Goal: Answer question/provide support: Share knowledge or assist other users

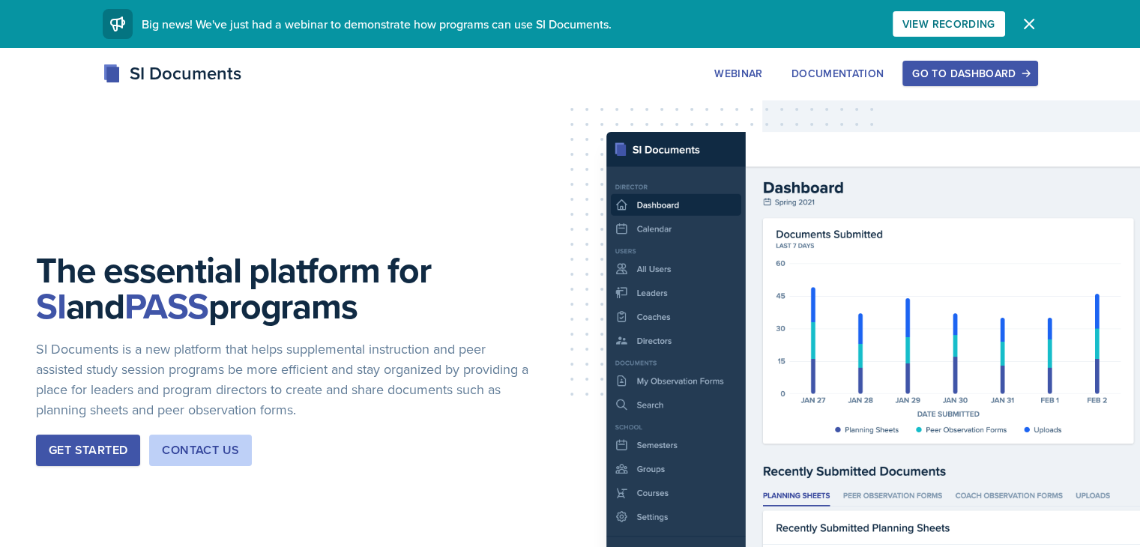
click at [1028, 79] on div "Go to Dashboard" at bounding box center [969, 73] width 115 height 12
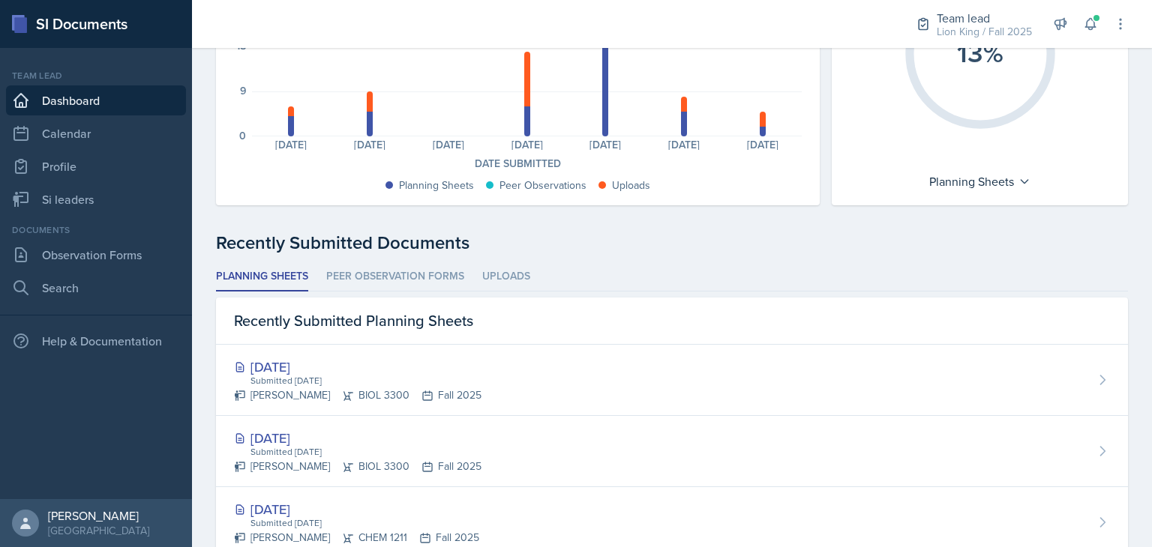
scroll to position [211, 0]
click at [59, 208] on link "Si leaders" at bounding box center [96, 199] width 180 height 30
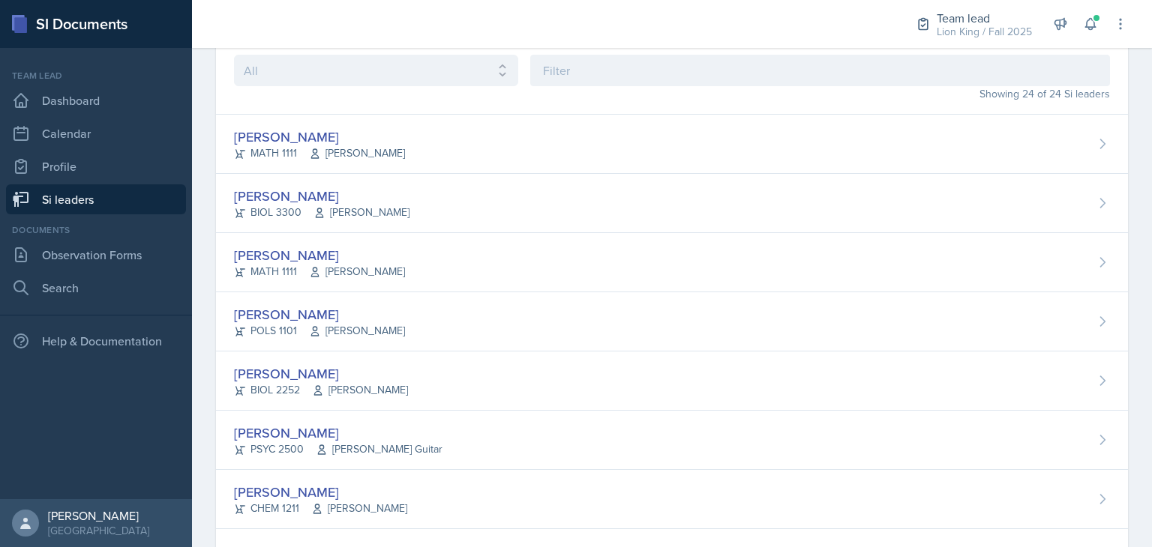
scroll to position [66, 0]
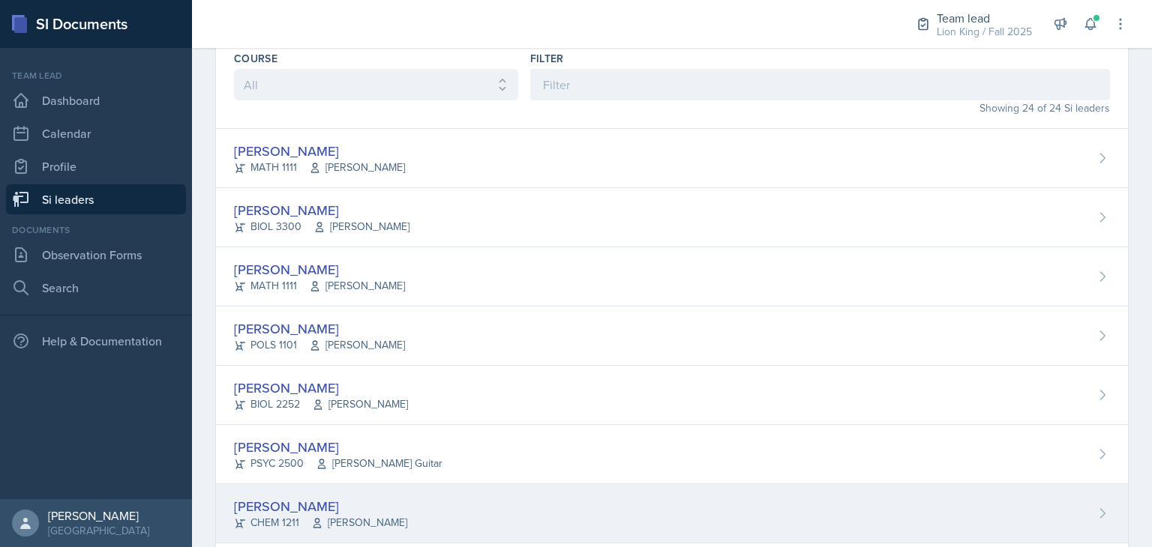
click at [717, 517] on div "[PERSON_NAME] CHEM 1211 [PERSON_NAME]" at bounding box center [672, 513] width 912 height 59
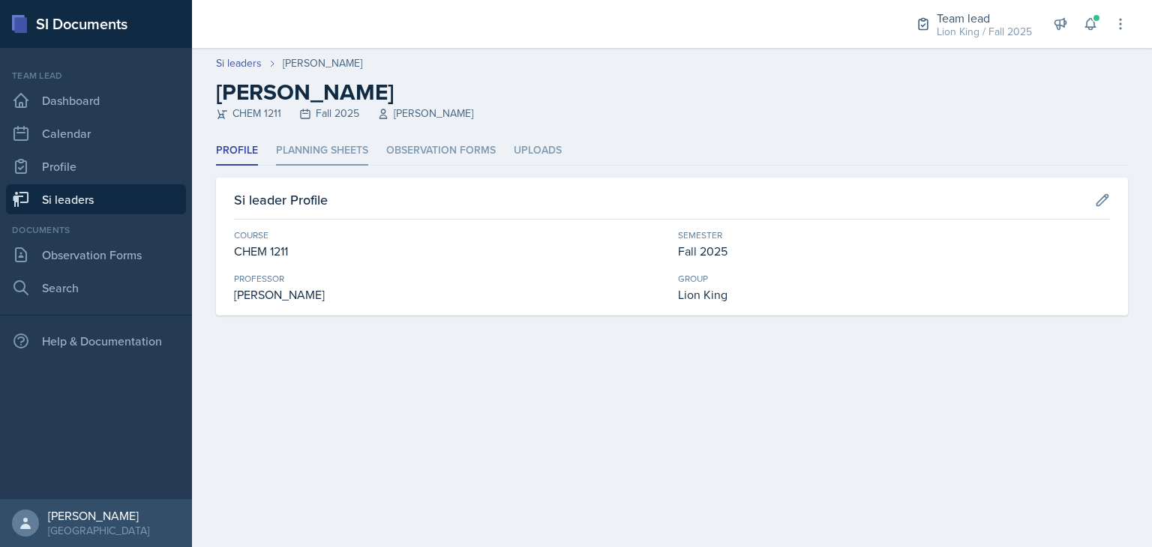
click at [348, 153] on li "Planning Sheets" at bounding box center [322, 150] width 92 height 29
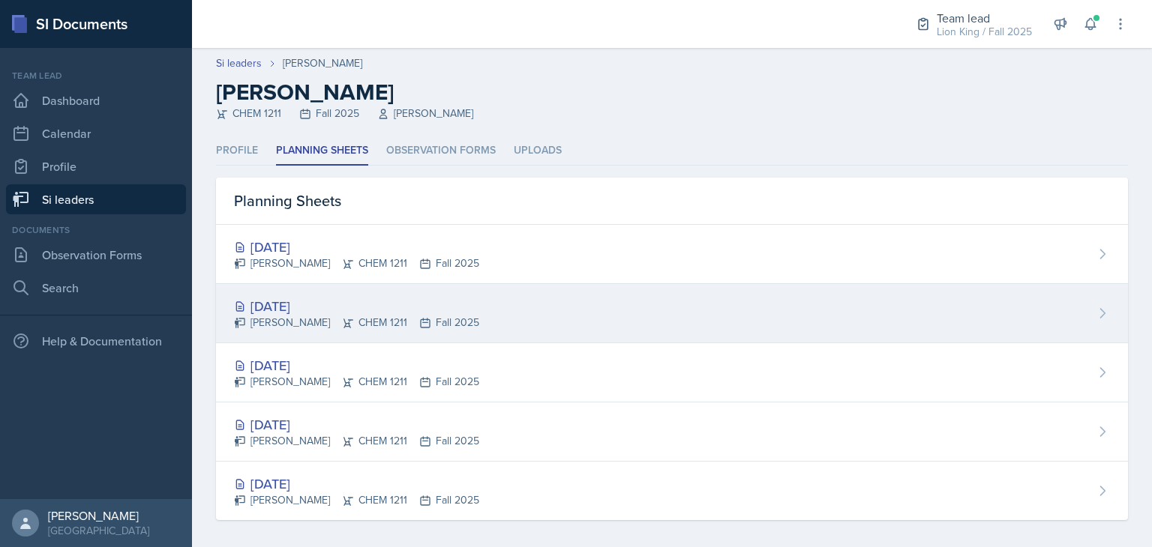
click at [501, 315] on div "[DATE] [PERSON_NAME] CHEM 1211 Fall 2025" at bounding box center [672, 313] width 912 height 59
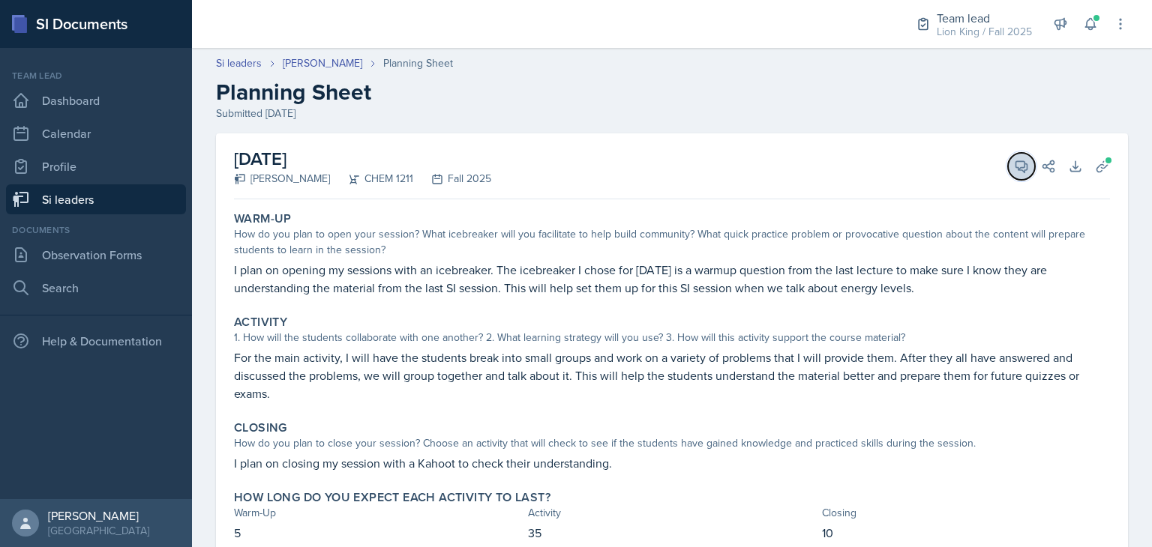
click at [1016, 168] on icon at bounding box center [1021, 166] width 11 height 11
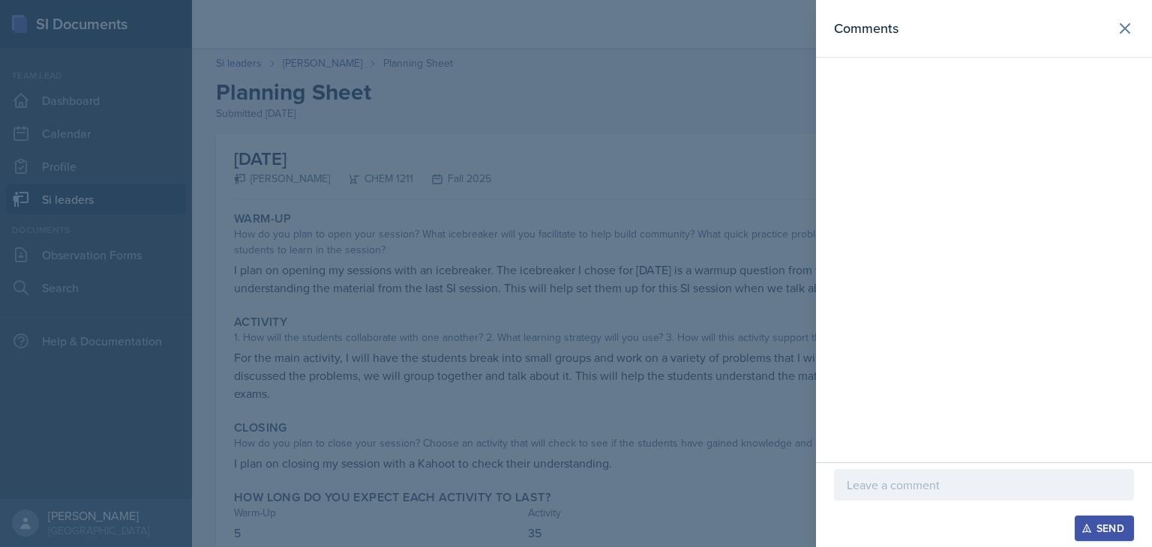
click at [954, 491] on p at bounding box center [983, 485] width 274 height 18
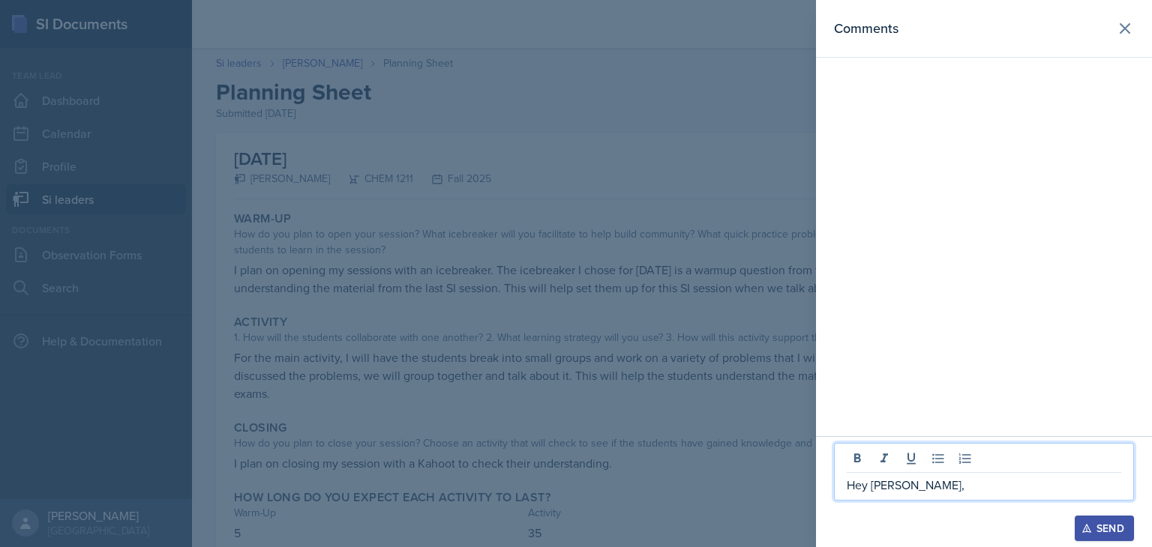
click at [979, 487] on p "Hey [PERSON_NAME]," at bounding box center [983, 485] width 274 height 18
click at [978, 481] on p "Hey [PERSON_NAME]," at bounding box center [983, 485] width 274 height 18
click at [978, 492] on p "Hey [PERSON_NAME]," at bounding box center [983, 485] width 274 height 18
click at [981, 490] on p "Hey [PERSON_NAME]," at bounding box center [983, 485] width 274 height 18
click at [689, 417] on div at bounding box center [576, 273] width 1152 height 547
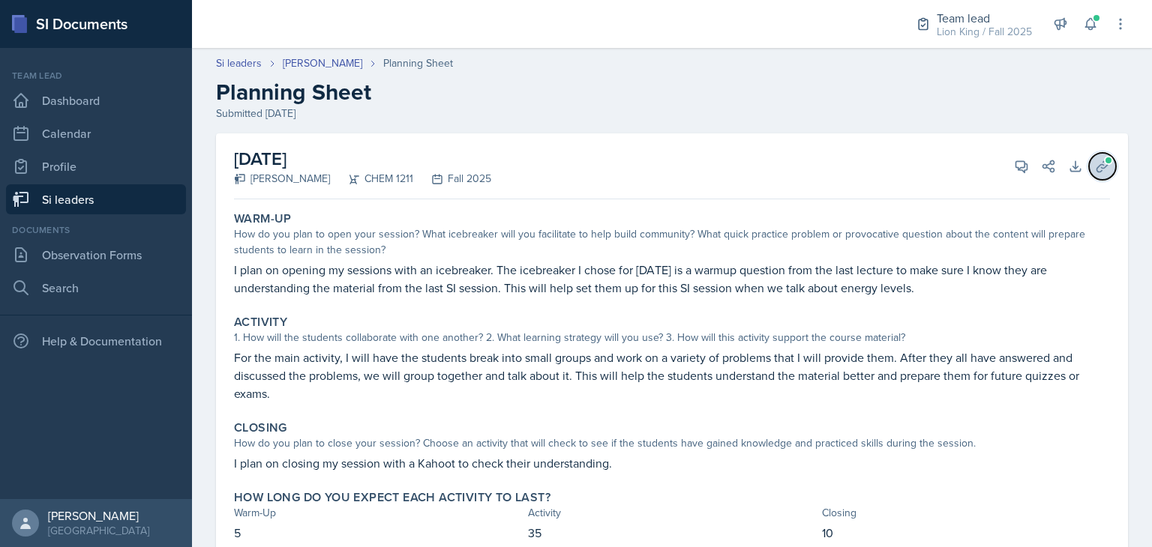
click at [1095, 166] on icon at bounding box center [1102, 166] width 15 height 15
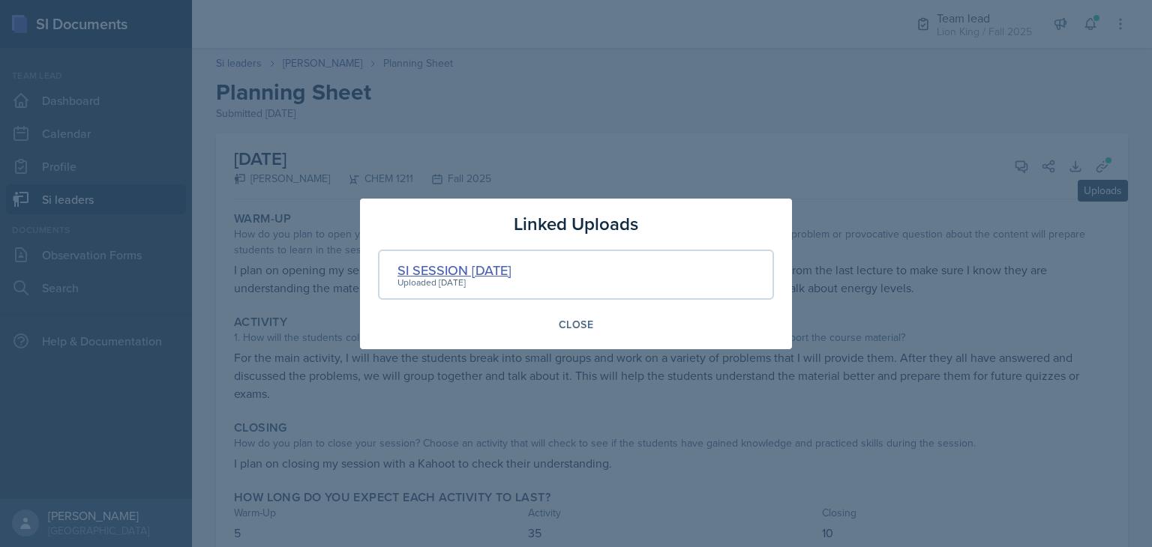
click at [511, 270] on div "SI SESSION [DATE]" at bounding box center [454, 270] width 114 height 20
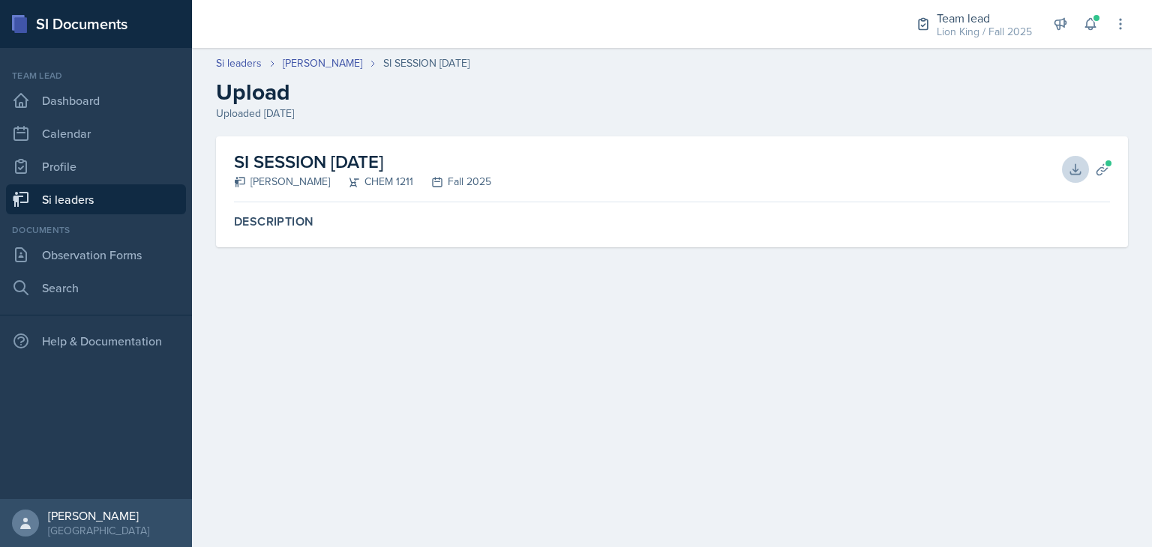
click at [1065, 177] on button "Download" at bounding box center [1075, 169] width 27 height 27
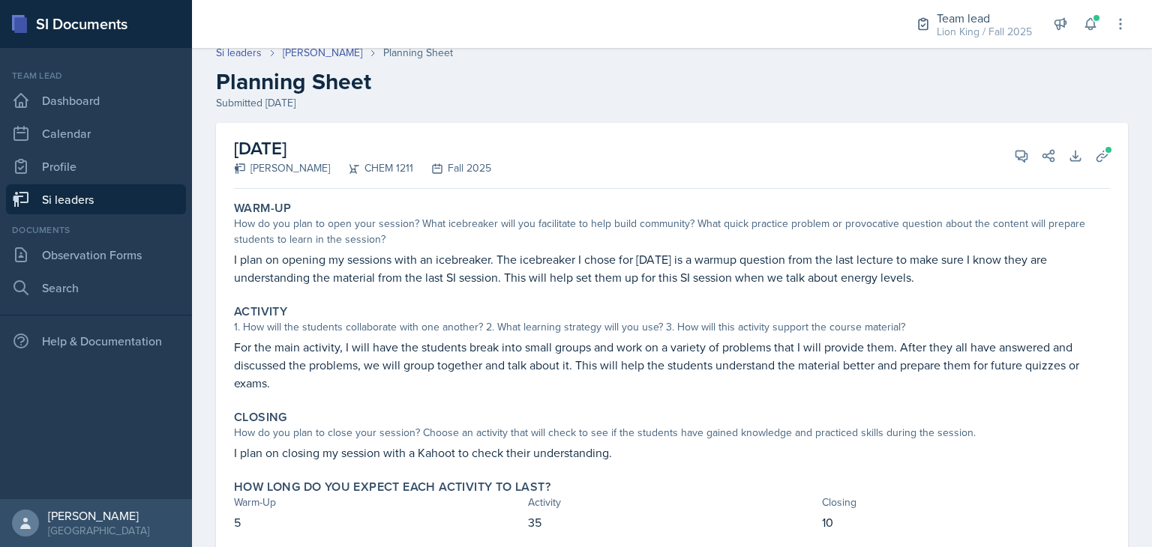
scroll to position [10, 0]
click at [1008, 150] on button "View Comments" at bounding box center [1021, 156] width 27 height 27
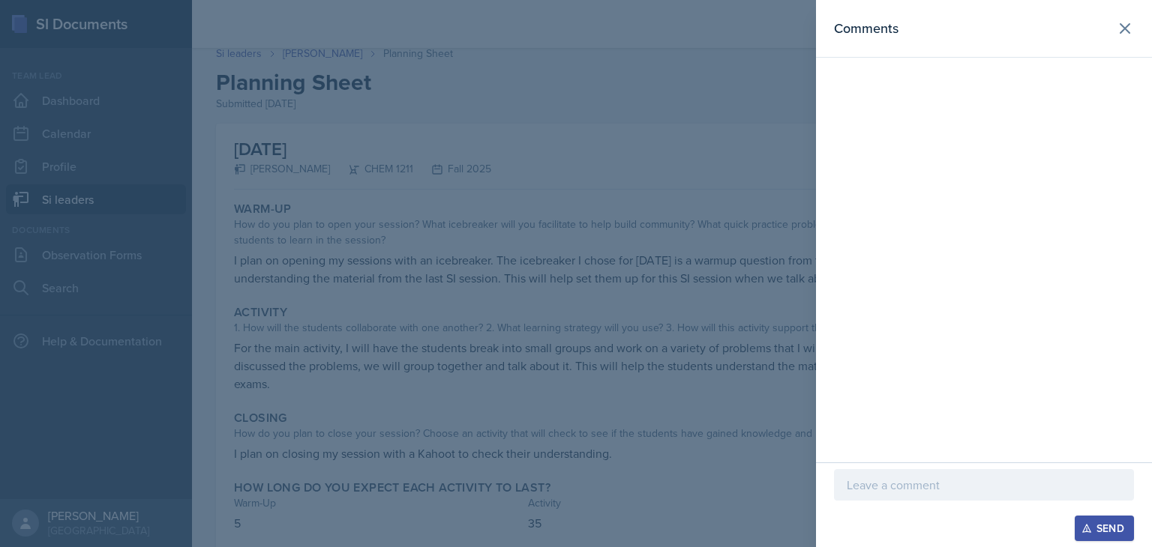
click at [994, 481] on p at bounding box center [983, 485] width 274 height 18
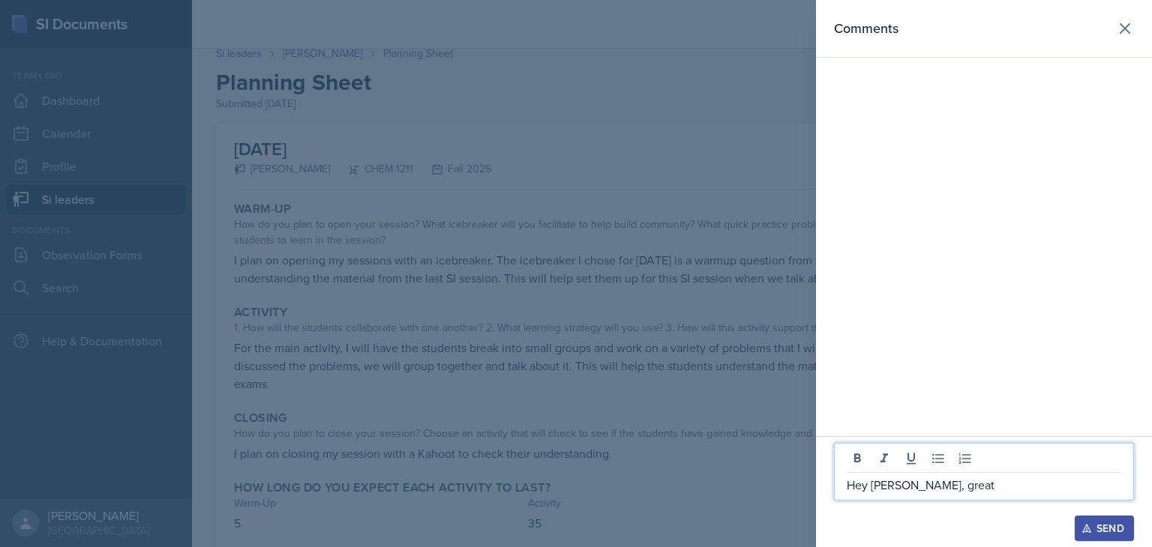
click at [702, 427] on div at bounding box center [576, 273] width 1152 height 547
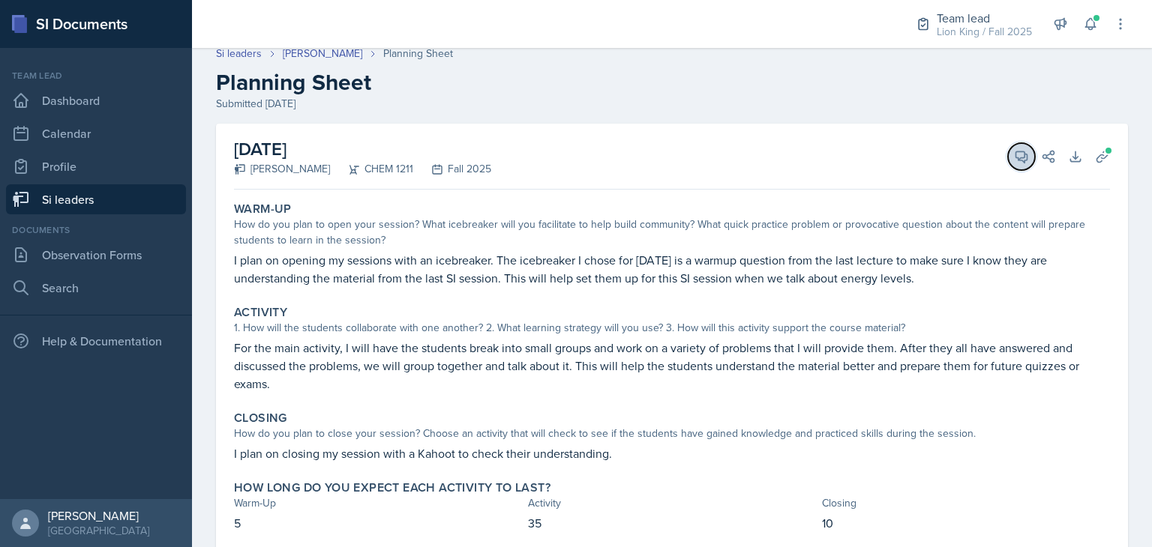
click at [1014, 153] on icon at bounding box center [1021, 156] width 15 height 15
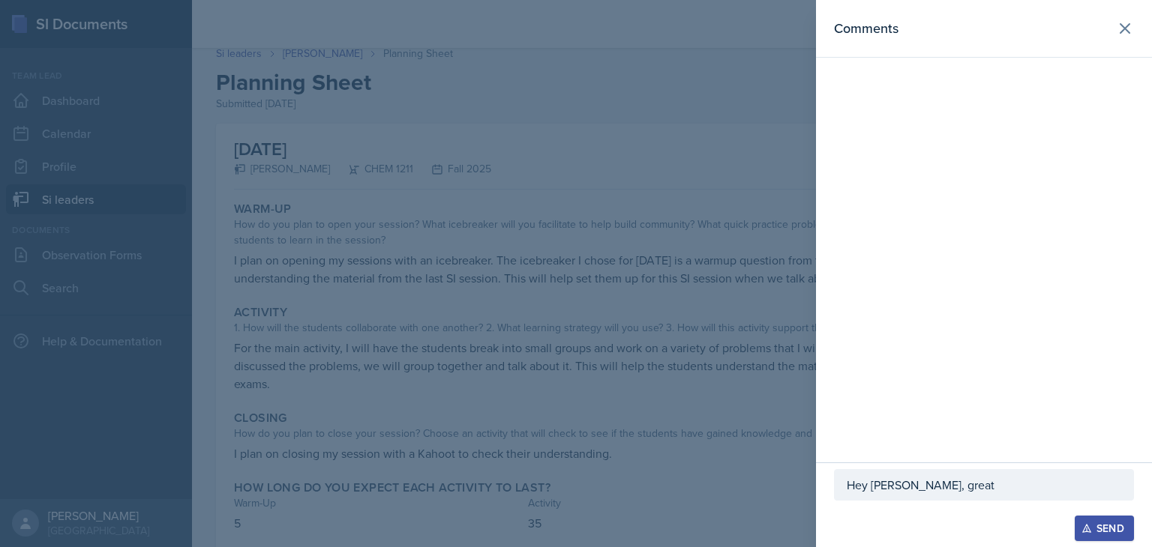
click at [993, 489] on p "Hey [PERSON_NAME], great" at bounding box center [983, 485] width 274 height 18
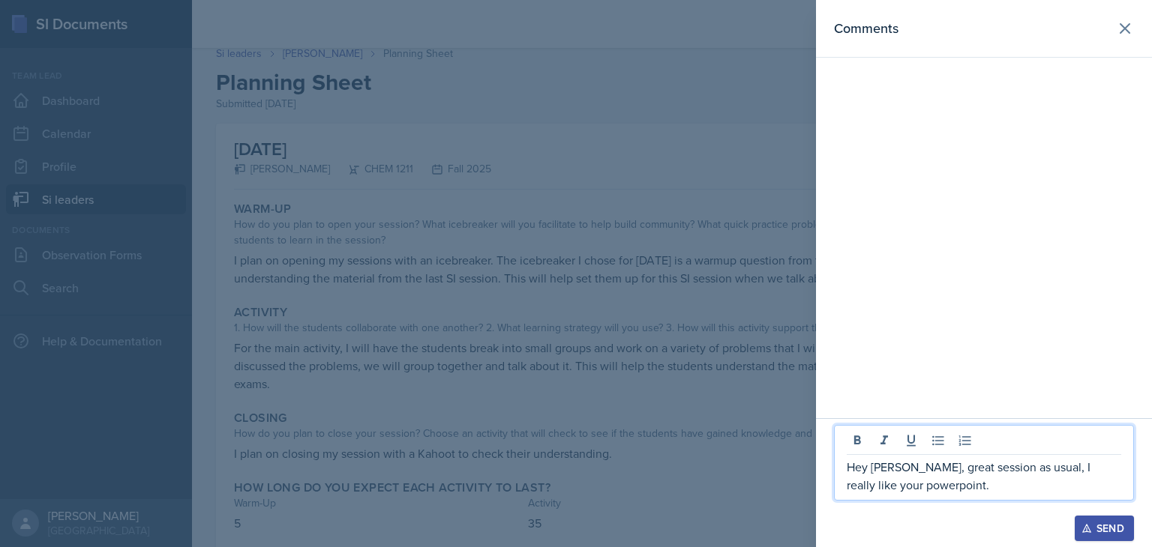
click at [672, 406] on div at bounding box center [576, 273] width 1152 height 547
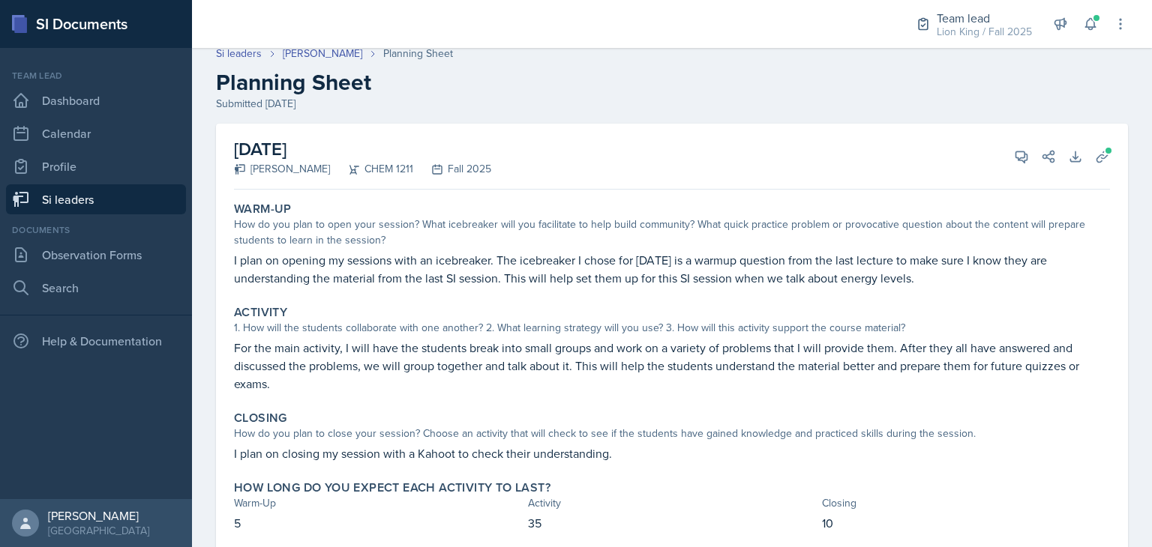
click at [564, 393] on div "Activity 1. How will the students collaborate with one another? 2. What learnin…" at bounding box center [672, 349] width 888 height 100
click at [556, 460] on p "I plan on closing my session with a Kahoot to check their understanding." at bounding box center [672, 454] width 876 height 18
click at [1008, 160] on button "View Comments" at bounding box center [1021, 156] width 27 height 27
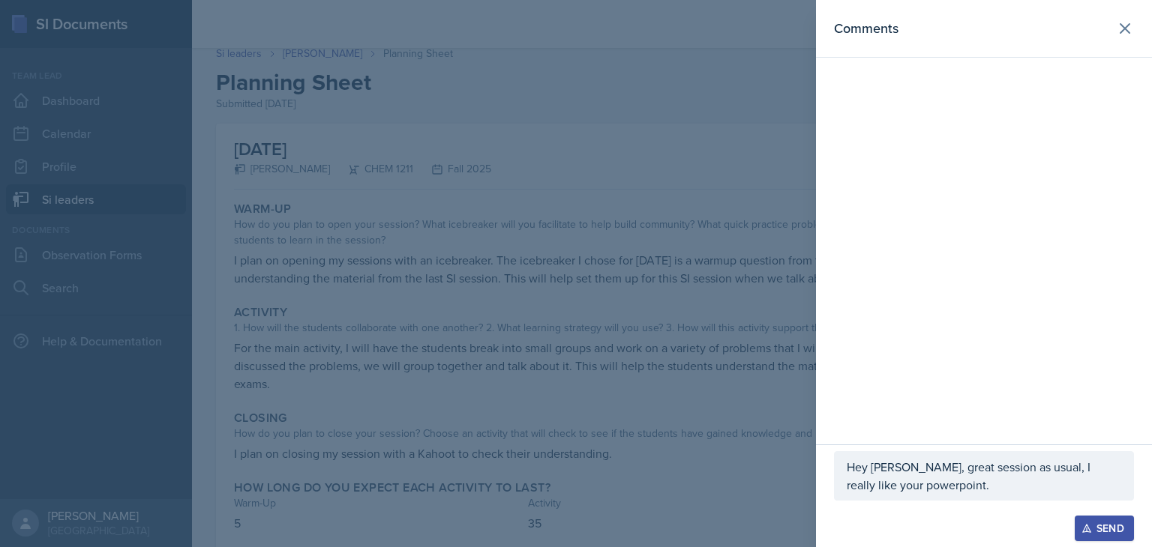
click at [969, 493] on p "Hey [PERSON_NAME], great session as usual, I really like your powerpoint." at bounding box center [983, 476] width 274 height 36
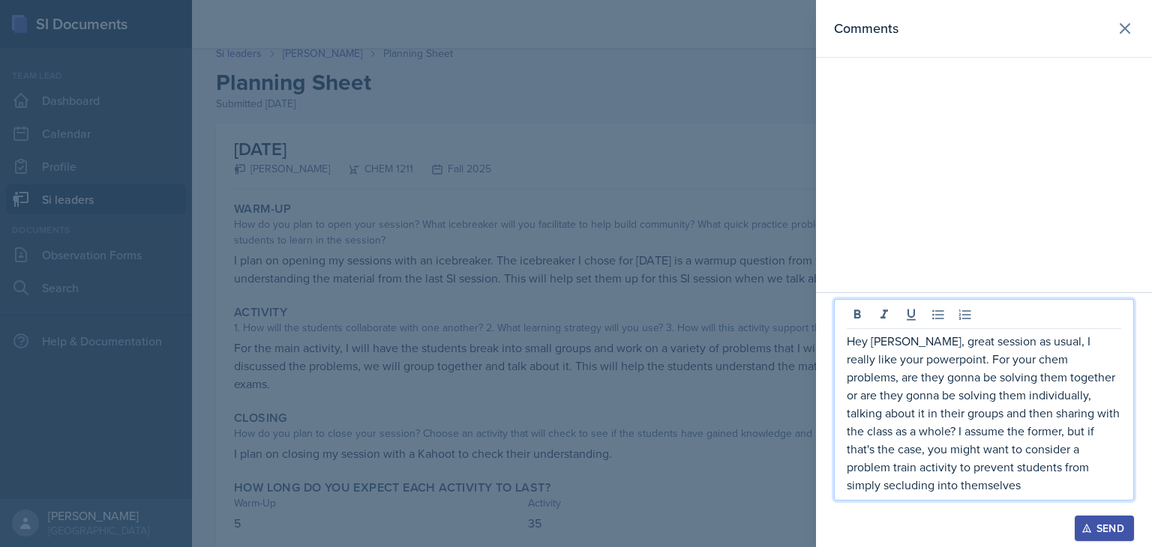
click at [1095, 484] on p "Hey [PERSON_NAME], great session as usual, I really like your powerpoint. For y…" at bounding box center [983, 413] width 274 height 162
click at [1095, 481] on p "Hey [PERSON_NAME], great session as usual, I really like your powerpoint. For y…" at bounding box center [983, 413] width 274 height 162
click at [849, 359] on p "Hey [PERSON_NAME], great session as usual, I really like your powerpoint. For y…" at bounding box center [983, 413] width 274 height 162
click at [846, 361] on p "Hey [PERSON_NAME], great session as usual, I really like your powerpoint. For y…" at bounding box center [983, 413] width 274 height 162
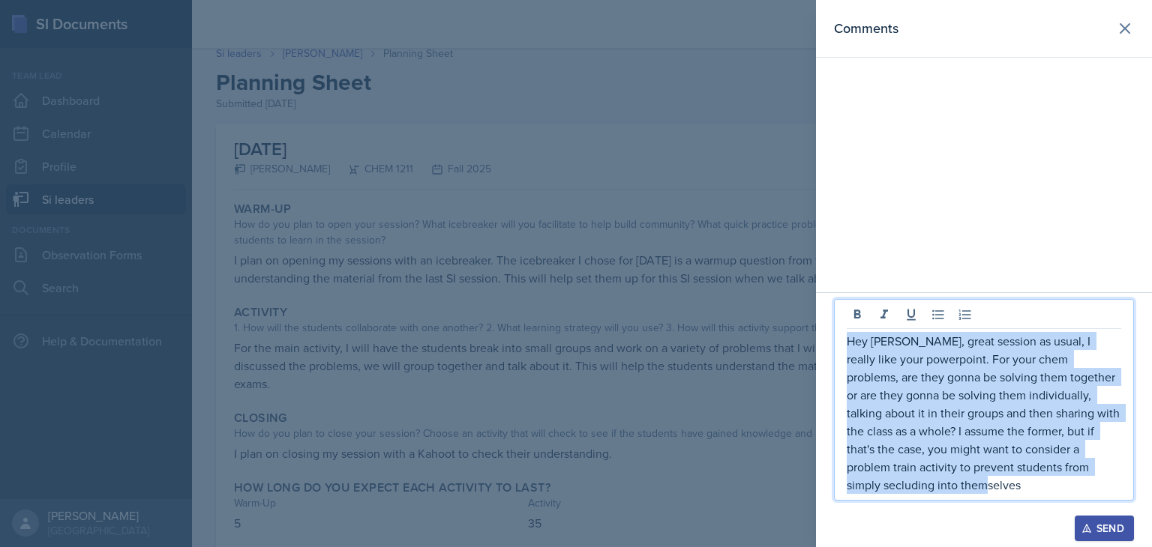
copy p "Hey [PERSON_NAME], great session as usual, I really like your powerpoint. For y…"
click at [1098, 528] on div "Send" at bounding box center [1104, 529] width 40 height 12
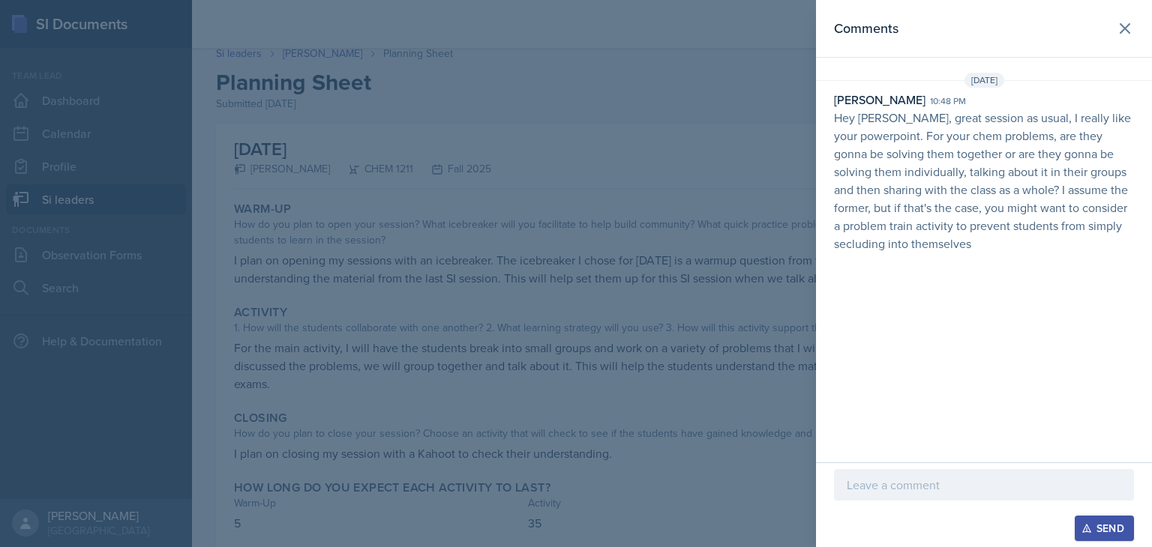
click at [724, 192] on div at bounding box center [576, 273] width 1152 height 547
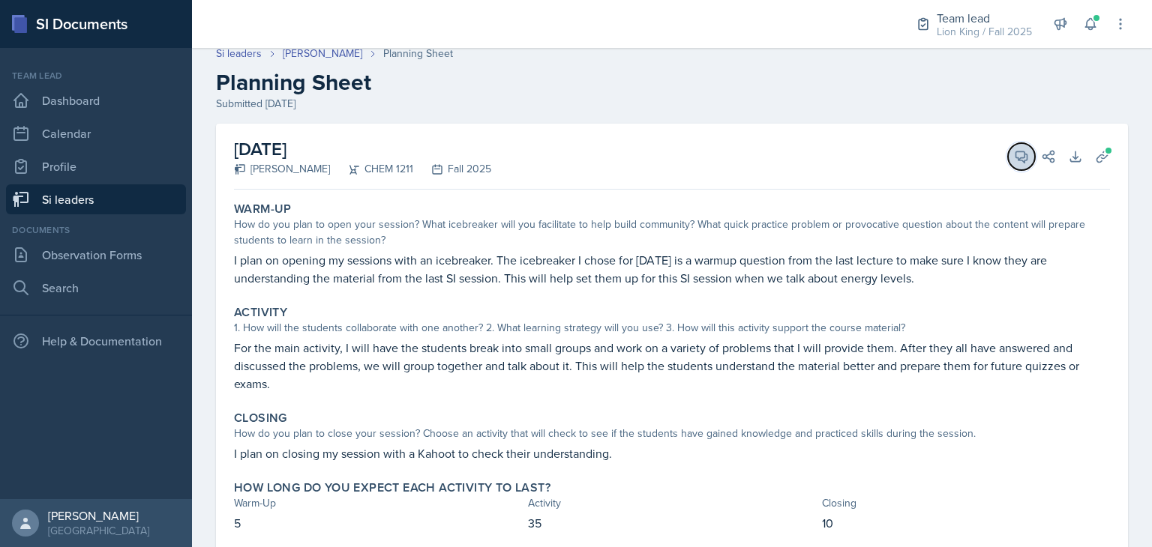
click at [1014, 156] on icon at bounding box center [1021, 156] width 15 height 15
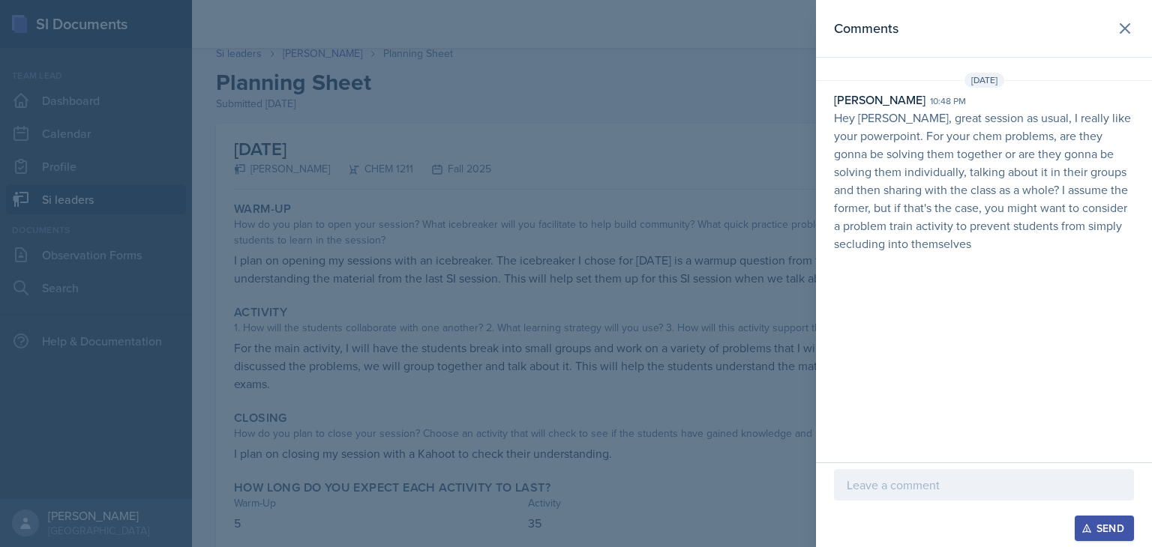
click at [1086, 528] on icon "button" at bounding box center [1086, 529] width 8 height 8
click at [735, 318] on div at bounding box center [576, 273] width 1152 height 547
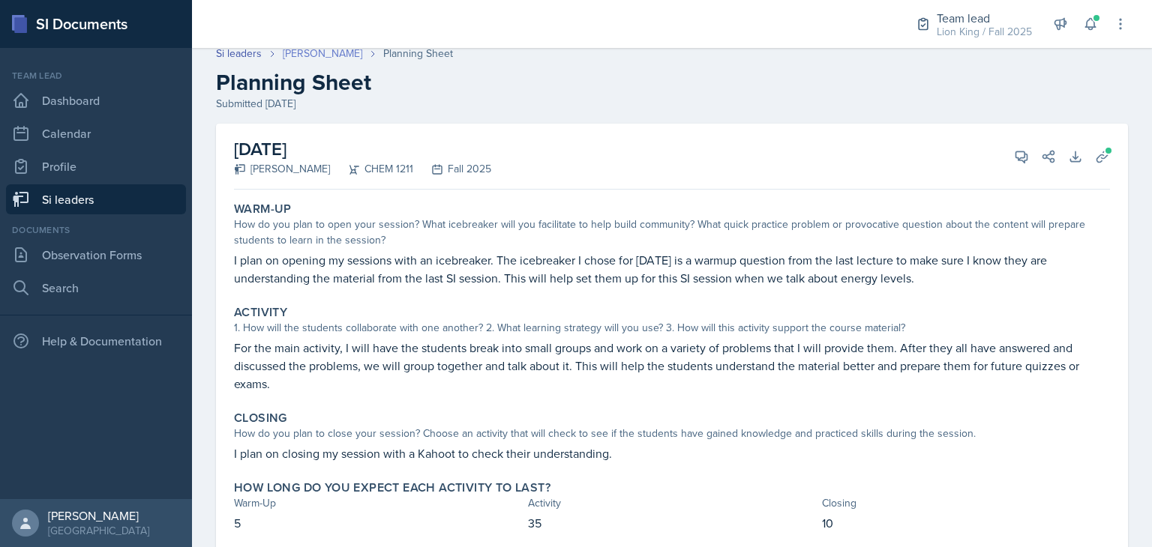
click at [324, 57] on link "[PERSON_NAME]" at bounding box center [322, 54] width 79 height 16
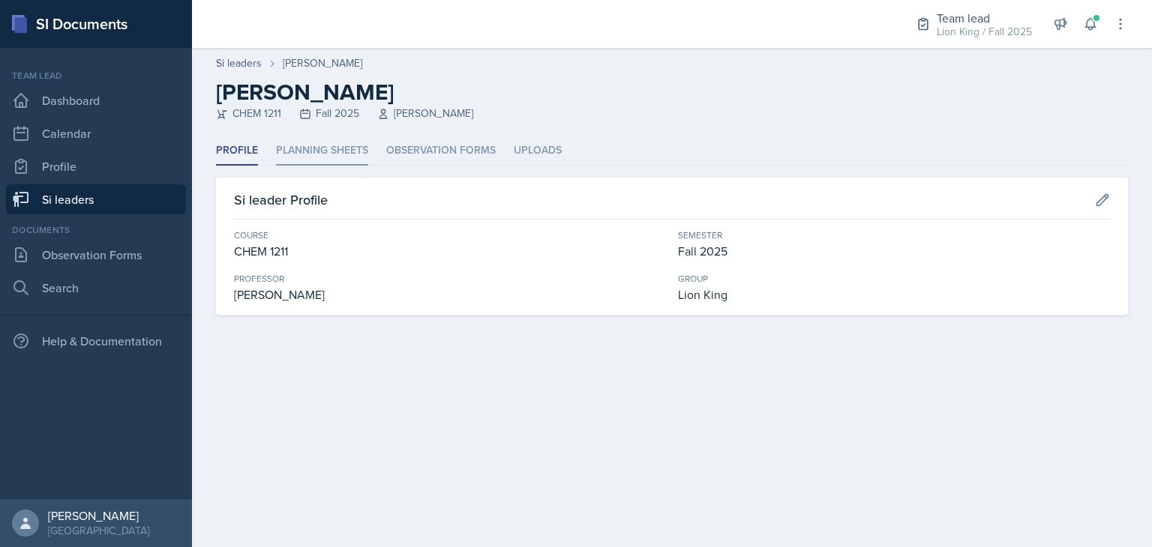
click at [342, 151] on li "Planning Sheets" at bounding box center [322, 150] width 92 height 29
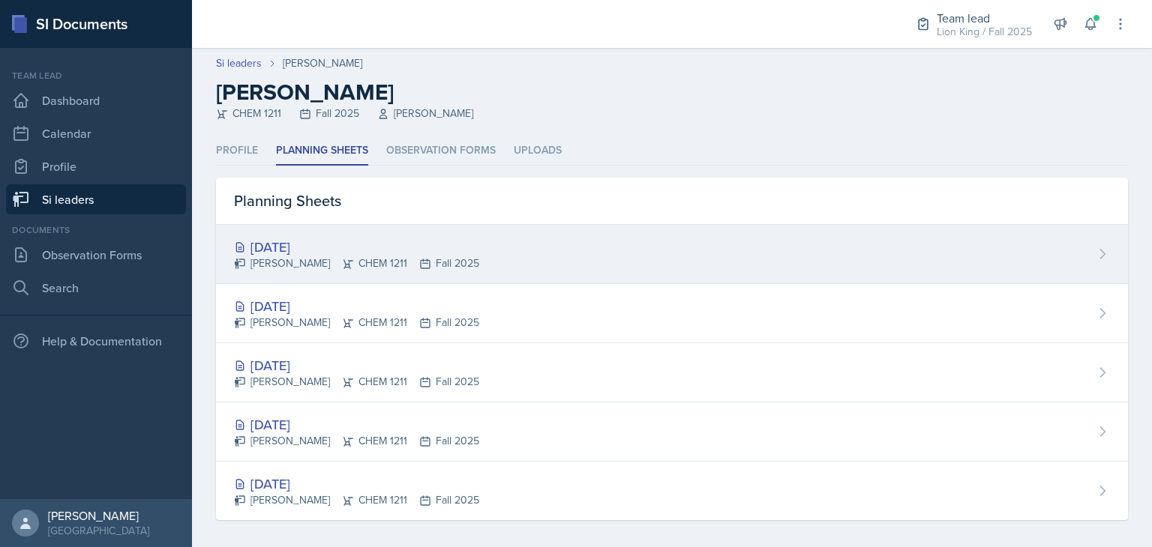
click at [569, 253] on div "[DATE] [PERSON_NAME] CHEM 1211 Fall 2025" at bounding box center [672, 254] width 912 height 59
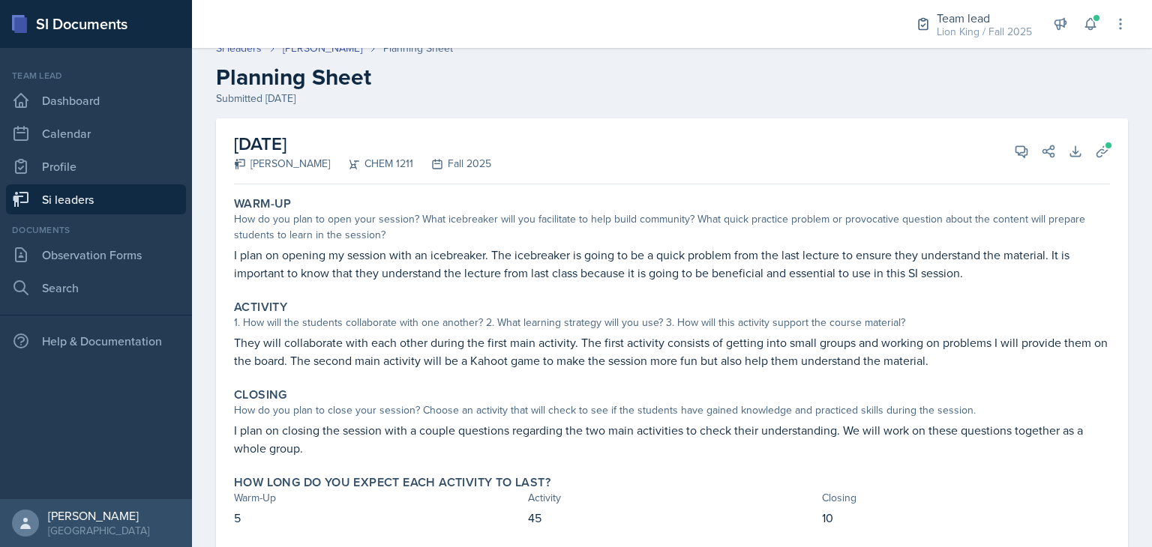
scroll to position [15, 0]
click at [1014, 151] on icon at bounding box center [1021, 151] width 15 height 15
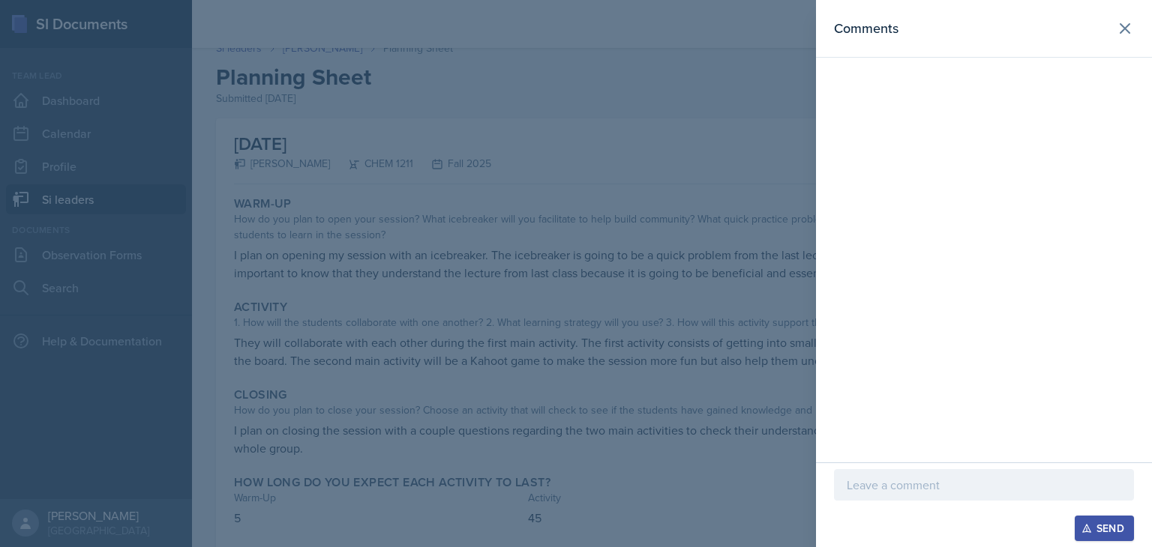
click at [976, 488] on p at bounding box center [983, 485] width 274 height 18
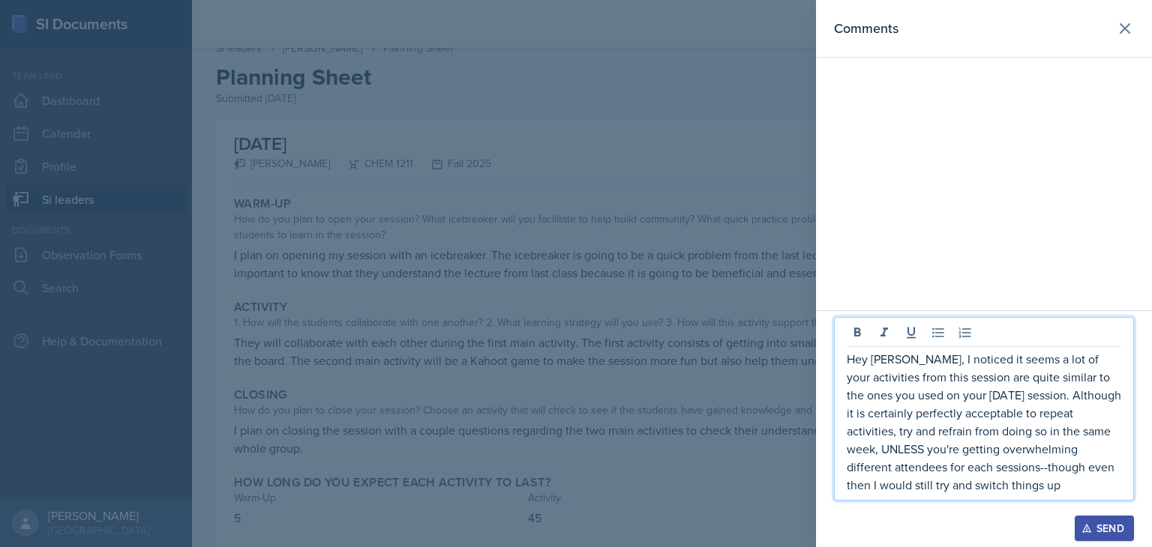
click at [1053, 486] on p "Hey [PERSON_NAME], I noticed it seems a lot of your activities from this sessio…" at bounding box center [983, 422] width 274 height 144
click at [1053, 487] on p "Hey [PERSON_NAME], I noticed it seems a lot of your activities from this sessio…" at bounding box center [983, 422] width 274 height 144
click at [863, 367] on p "Hey [PERSON_NAME], I noticed it seems a lot of your activities from this sessio…" at bounding box center [983, 422] width 274 height 144
click at [864, 366] on p "Hey [PERSON_NAME], I noticed it seems a lot of your activities from this sessio…" at bounding box center [983, 422] width 274 height 144
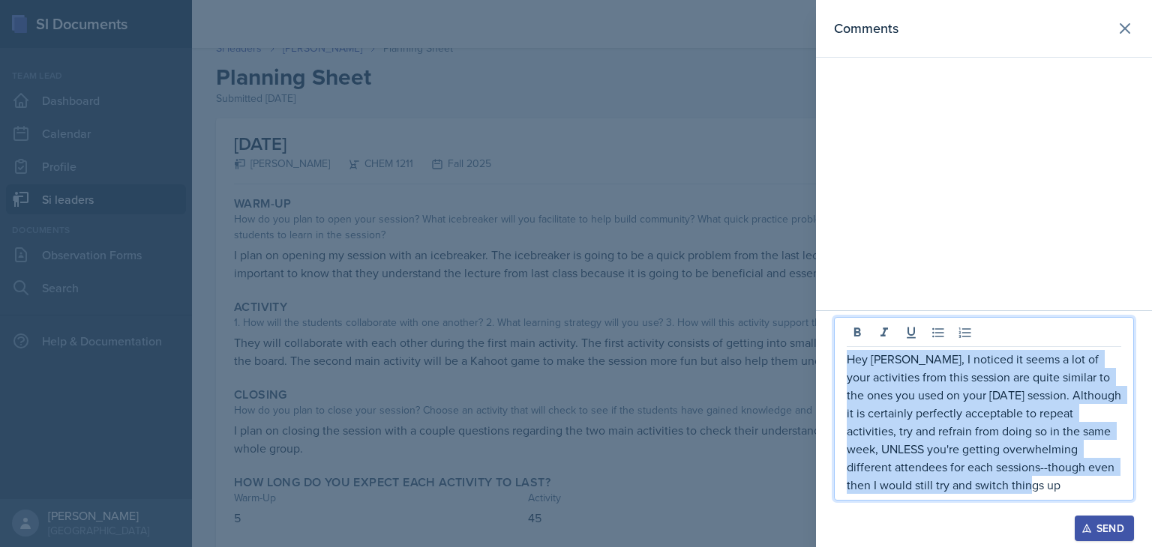
copy p "Hey [PERSON_NAME], I noticed it seems a lot of your activities from this sessio…"
click at [1096, 528] on div "Send" at bounding box center [1104, 529] width 40 height 12
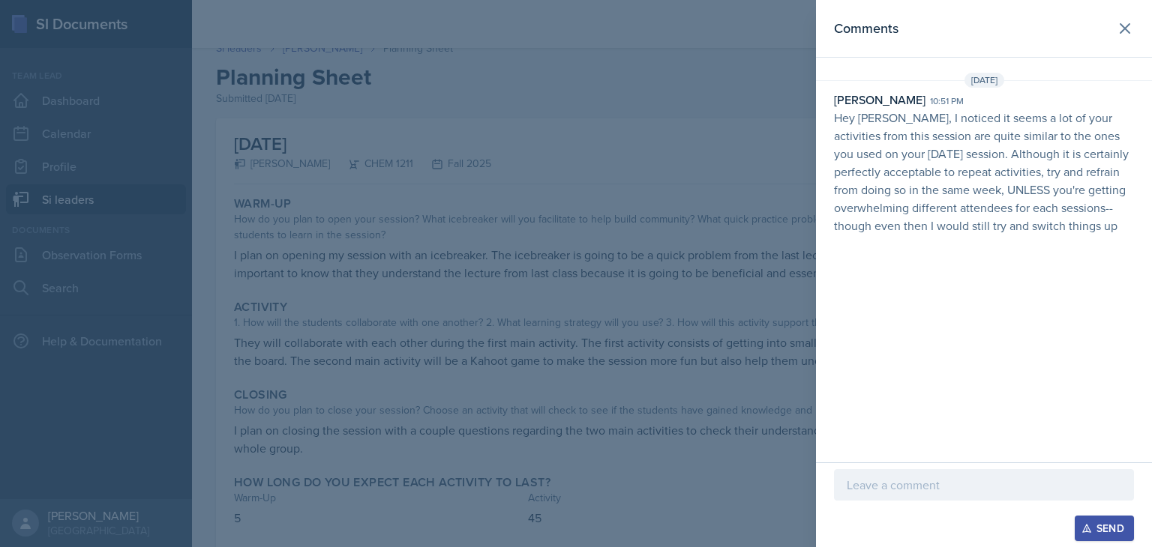
click at [675, 355] on div at bounding box center [576, 273] width 1152 height 547
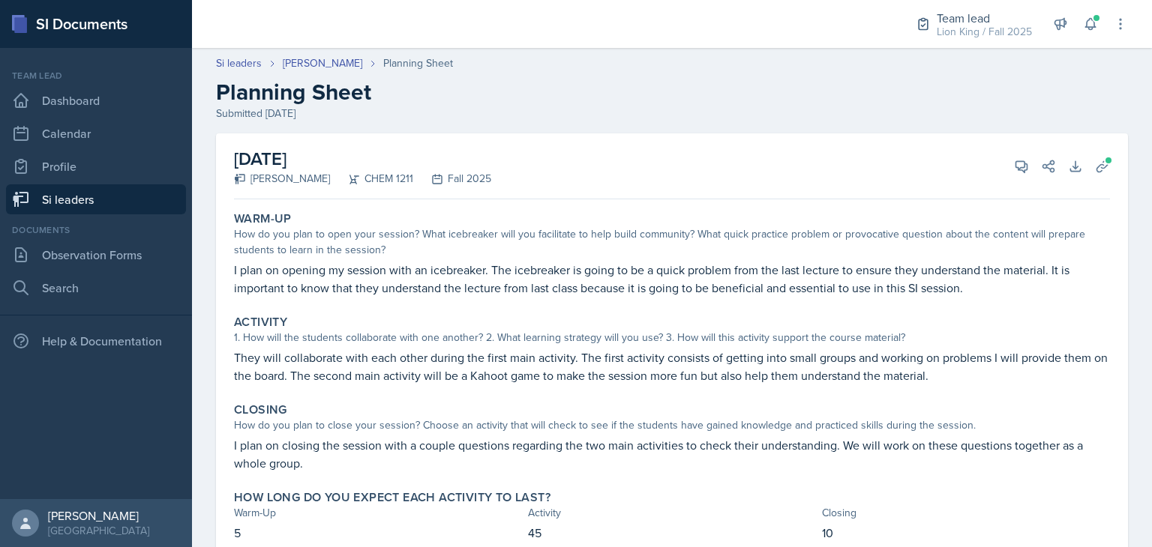
scroll to position [6, 0]
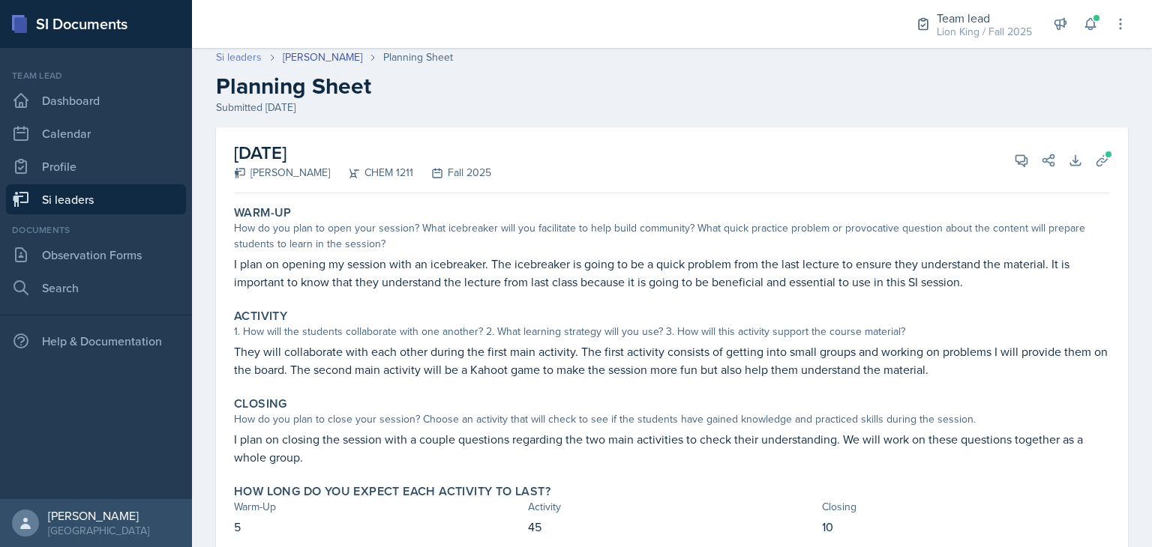
click at [233, 58] on link "Si leaders" at bounding box center [239, 57] width 46 height 16
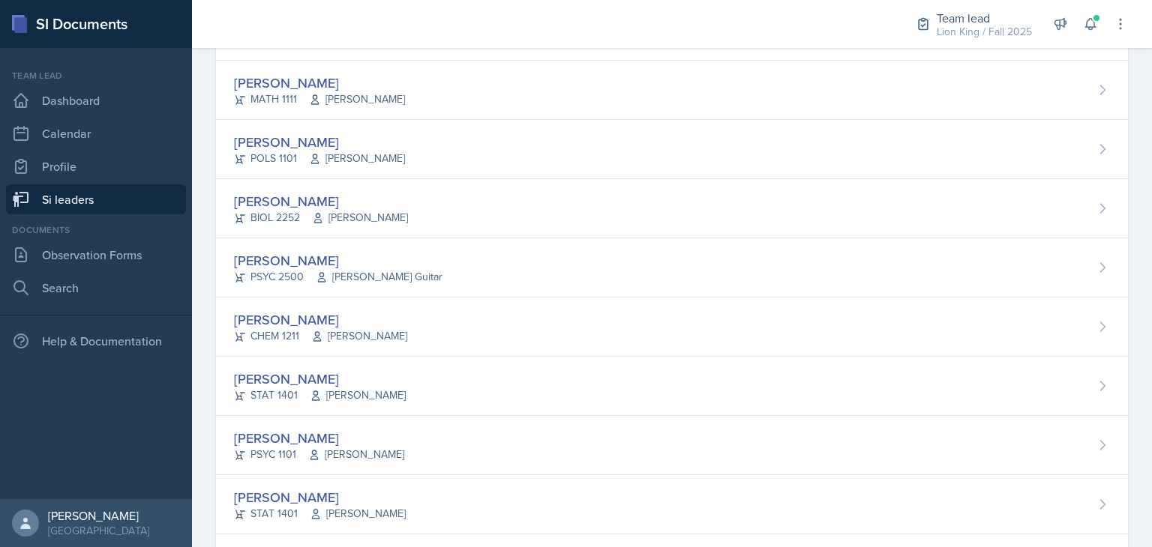
scroll to position [253, 0]
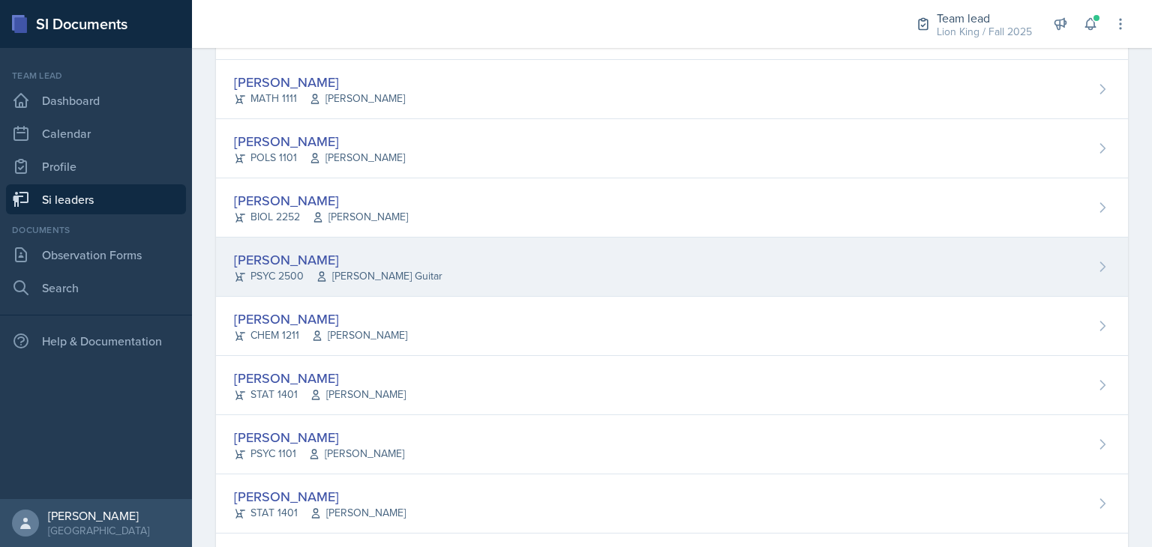
click at [588, 274] on div "[PERSON_NAME] PSYC 2500 [PERSON_NAME] Guitar" at bounding box center [672, 267] width 912 height 59
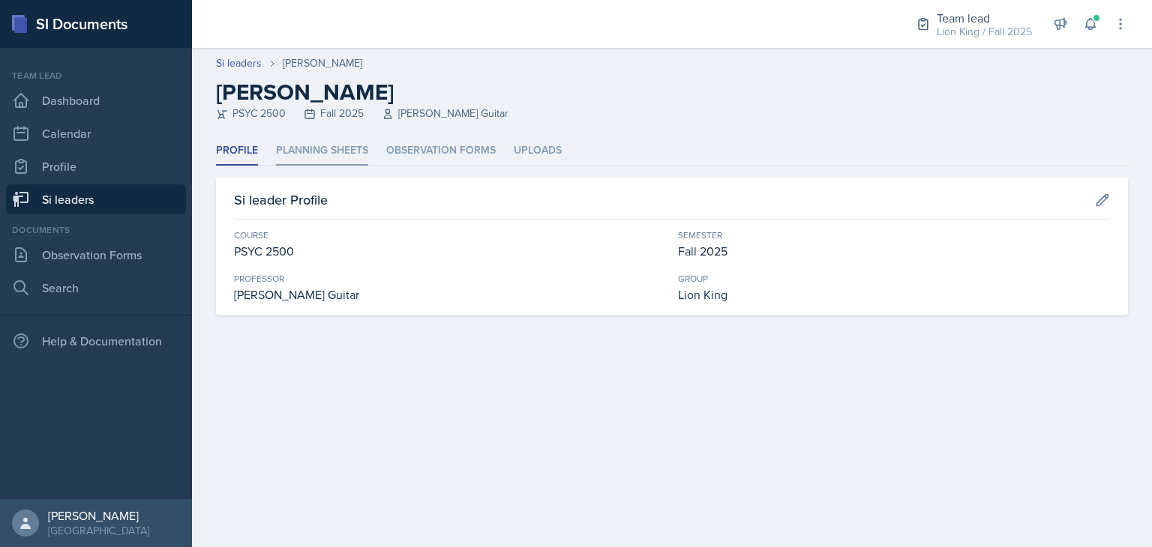
click at [331, 151] on li "Planning Sheets" at bounding box center [322, 150] width 92 height 29
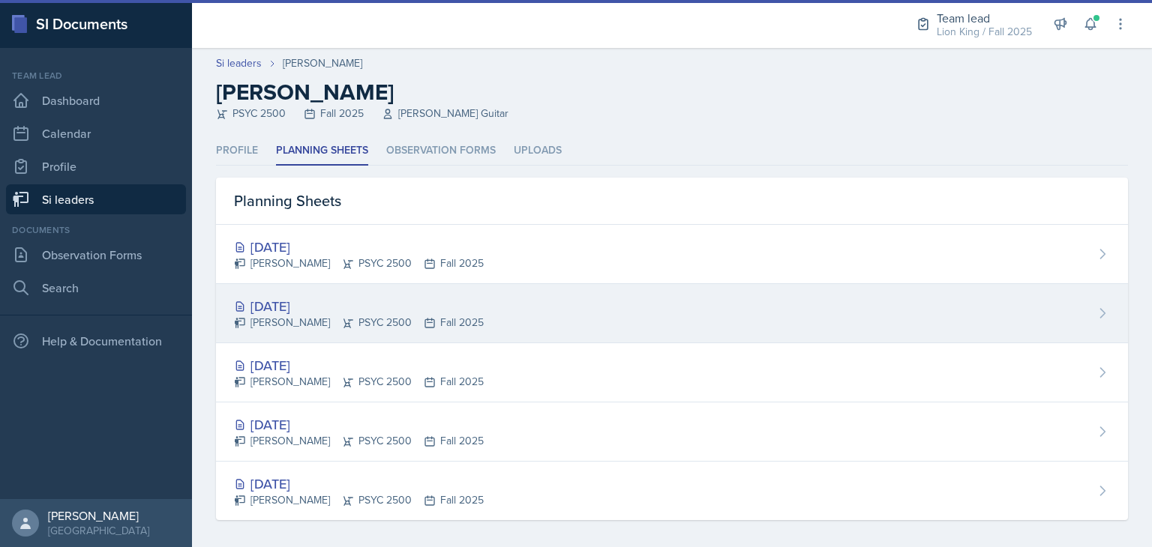
click at [561, 306] on div "[DATE] [PERSON_NAME] PSYC 2500 Fall 2025" at bounding box center [672, 313] width 912 height 59
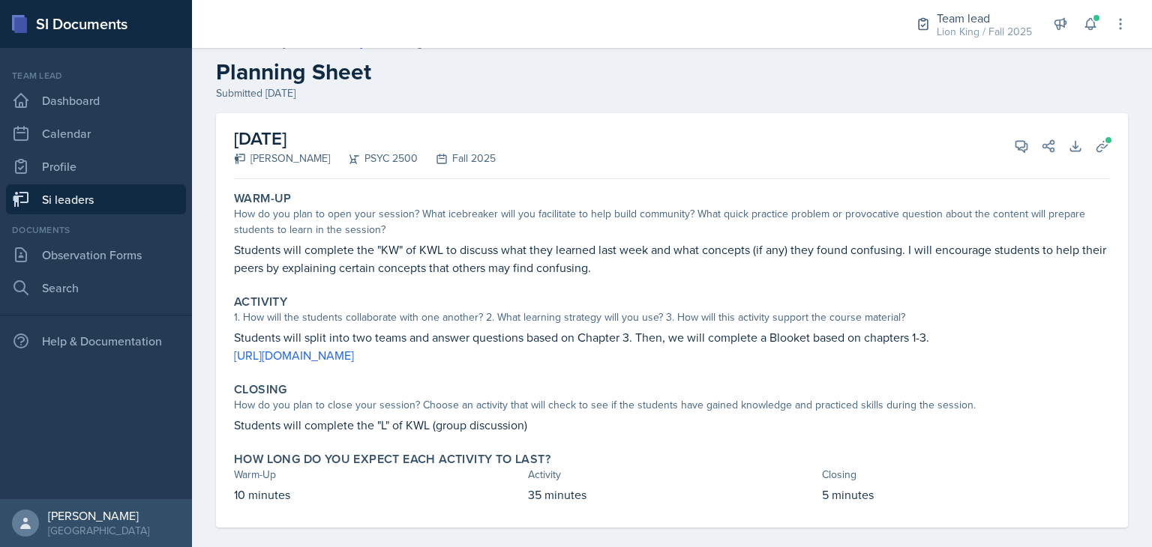
scroll to position [21, 0]
click at [1014, 145] on icon at bounding box center [1021, 145] width 15 height 15
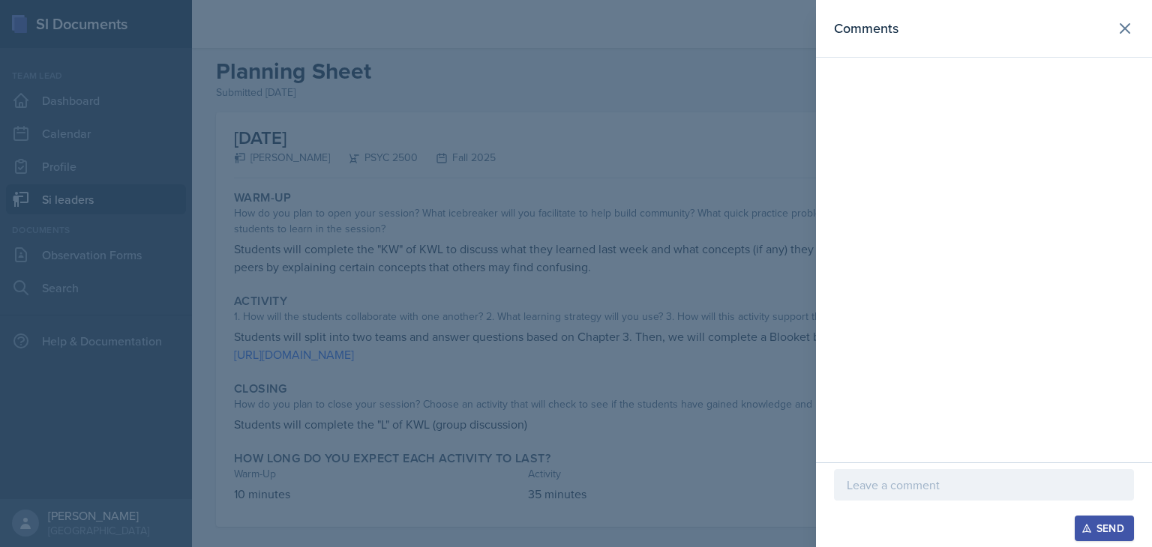
click at [967, 513] on div at bounding box center [984, 508] width 300 height 15
click at [978, 493] on p at bounding box center [983, 485] width 274 height 18
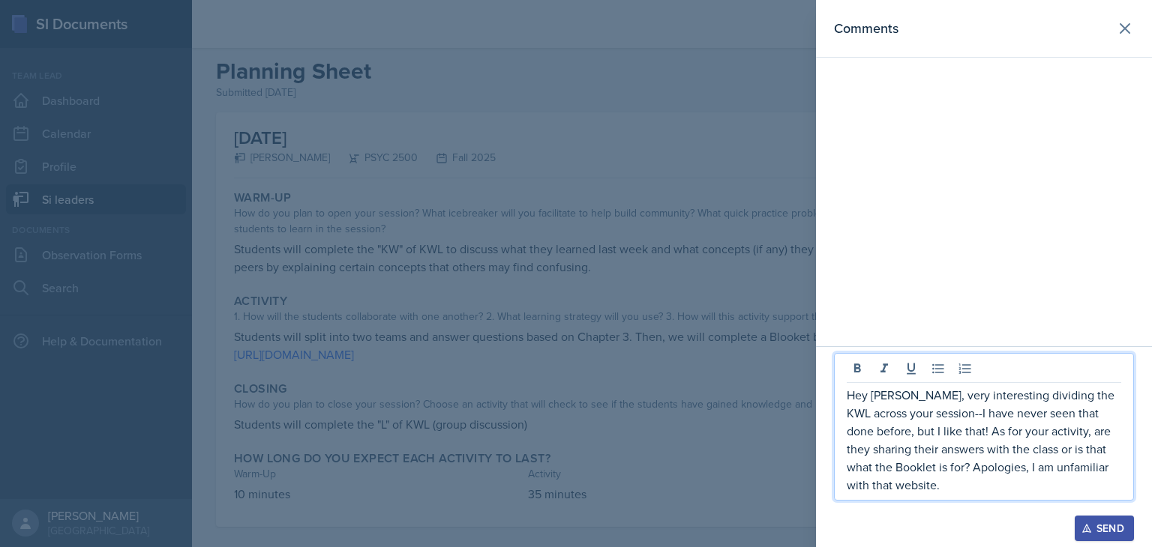
click at [960, 481] on p "Hey [PERSON_NAME], very interesting dividing the KWL across your session--I hav…" at bounding box center [983, 440] width 274 height 108
click at [963, 489] on p "Hey [PERSON_NAME], very interesting dividing the KWL across your session--I hav…" at bounding box center [983, 440] width 274 height 108
click at [866, 397] on p "Hey [PERSON_NAME], very interesting dividing the KWL across your session--I hav…" at bounding box center [983, 440] width 274 height 108
click at [864, 402] on p "Hey [PERSON_NAME], very interesting dividing the KWL across your session--I hav…" at bounding box center [983, 440] width 274 height 108
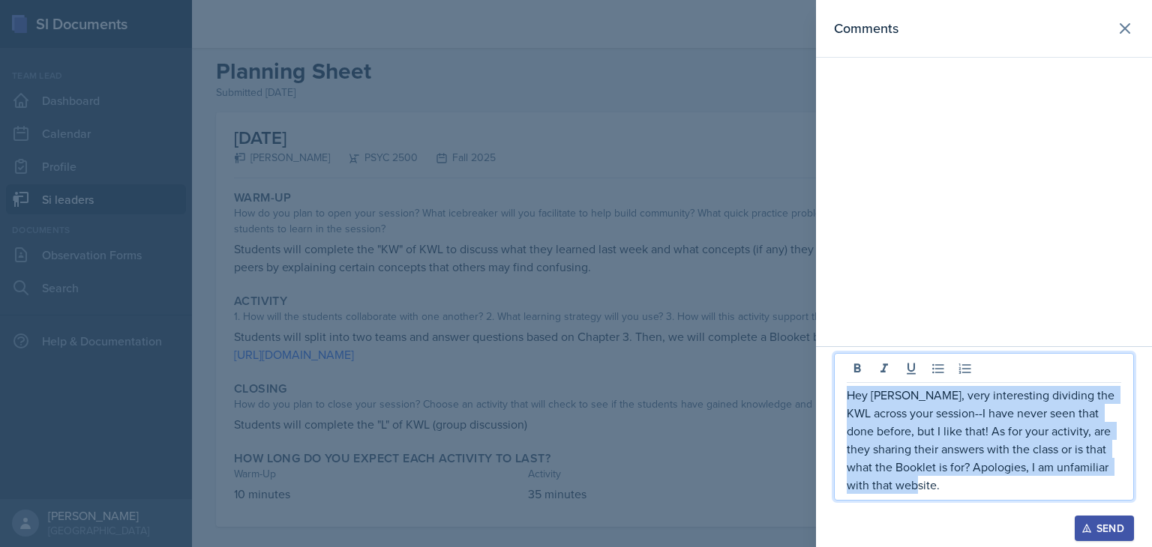
copy p "Hey [PERSON_NAME], very interesting dividing the KWL across your session--I hav…"
click at [1116, 532] on div "Send" at bounding box center [1104, 529] width 40 height 12
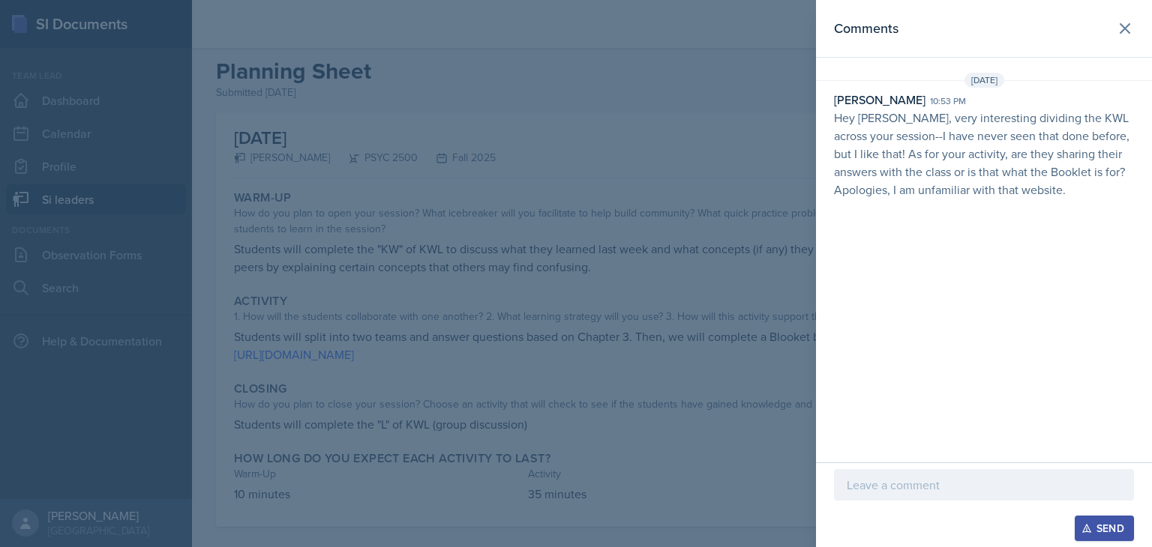
click at [702, 171] on div at bounding box center [576, 273] width 1152 height 547
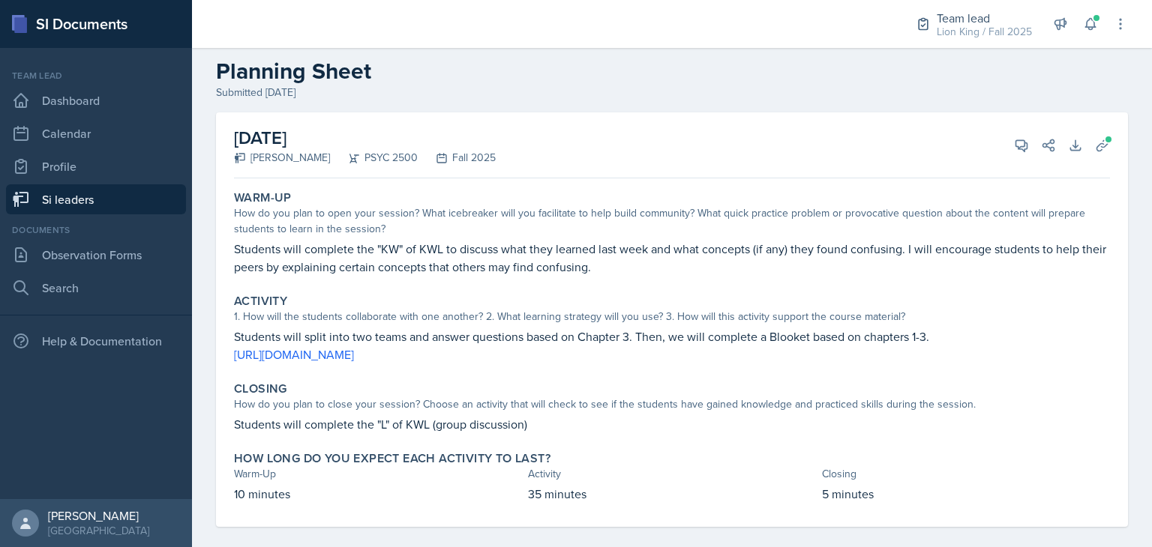
click at [364, 186] on div "Warm-Up How do you plan to open your session? What icebreaker will you facilita…" at bounding box center [672, 232] width 888 height 97
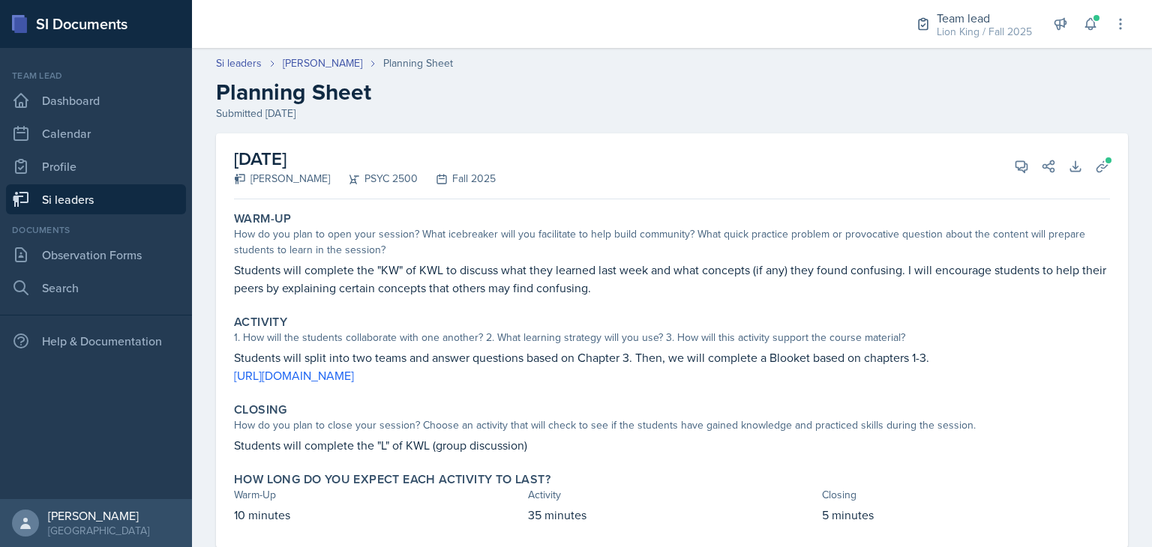
click at [329, 69] on link "[PERSON_NAME]" at bounding box center [322, 63] width 79 height 16
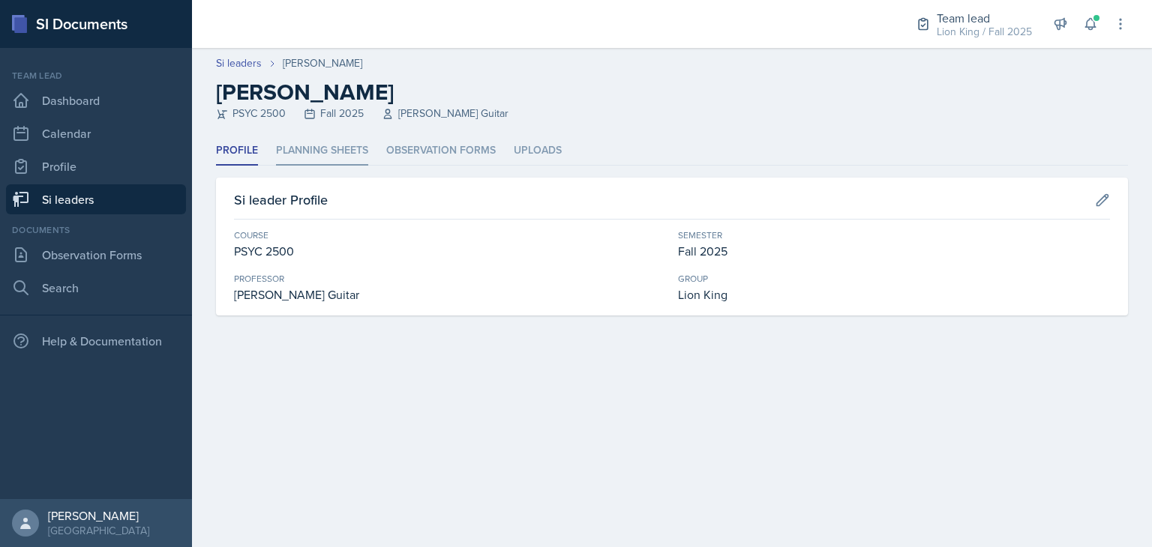
click at [324, 140] on li "Planning Sheets" at bounding box center [322, 150] width 92 height 29
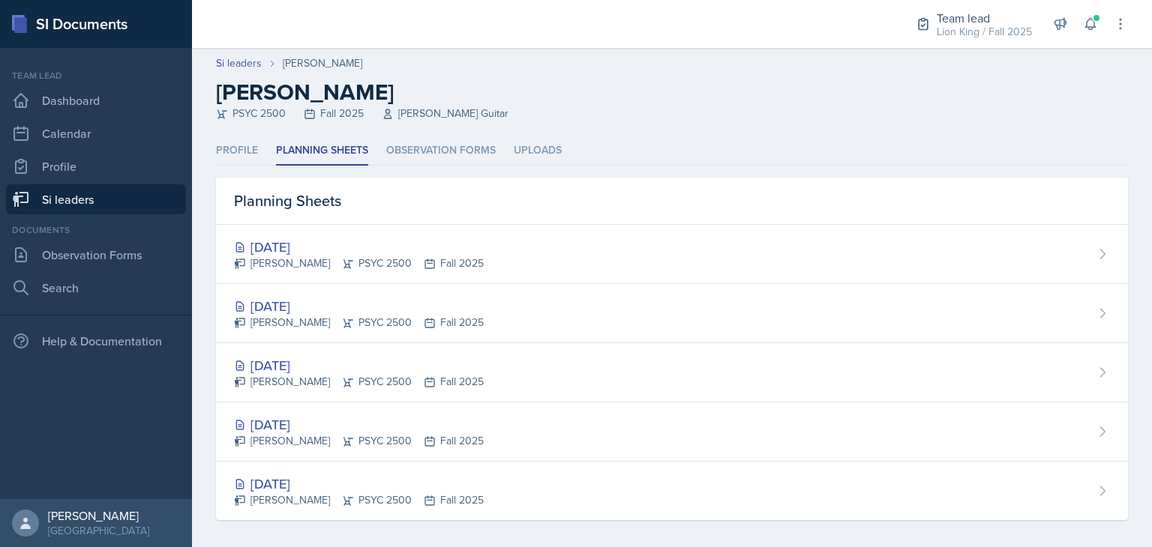
click at [577, 267] on div "[DATE] [PERSON_NAME] PSYC 2500 Fall 2025" at bounding box center [672, 254] width 912 height 59
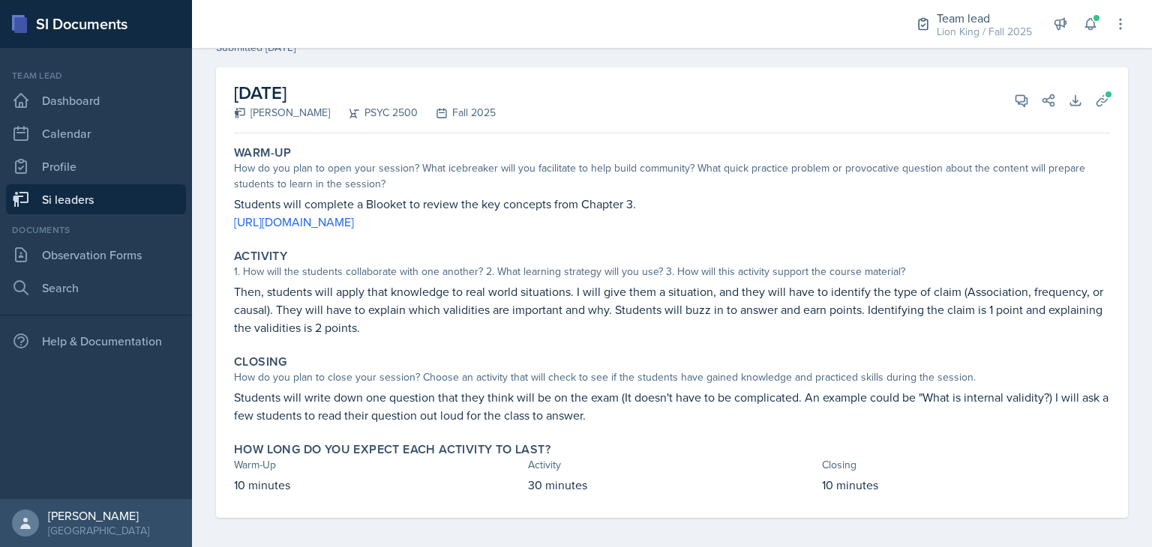
scroll to position [73, 0]
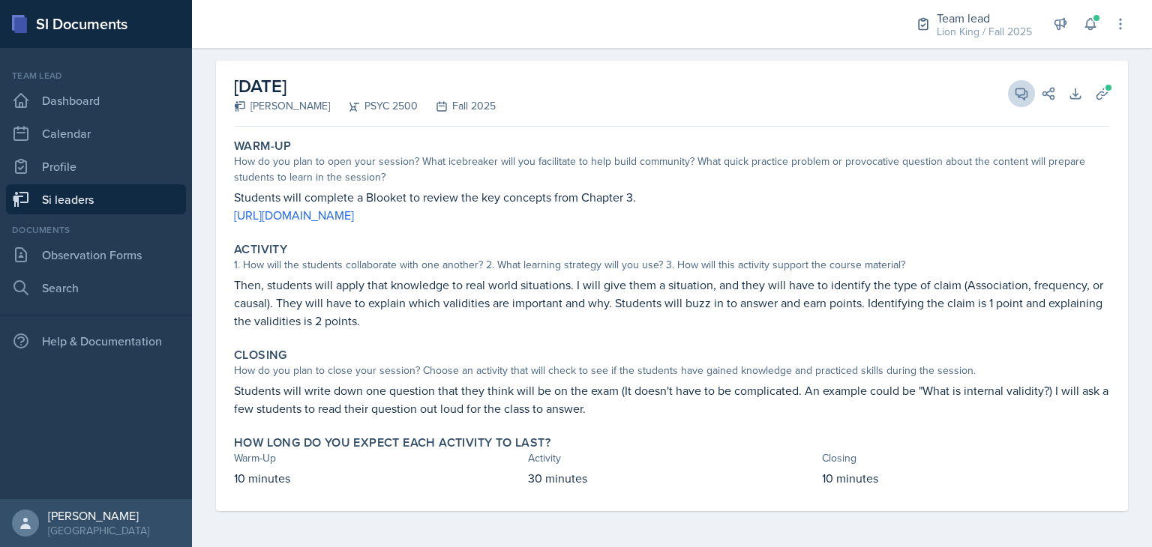
click at [1014, 93] on icon at bounding box center [1021, 93] width 15 height 15
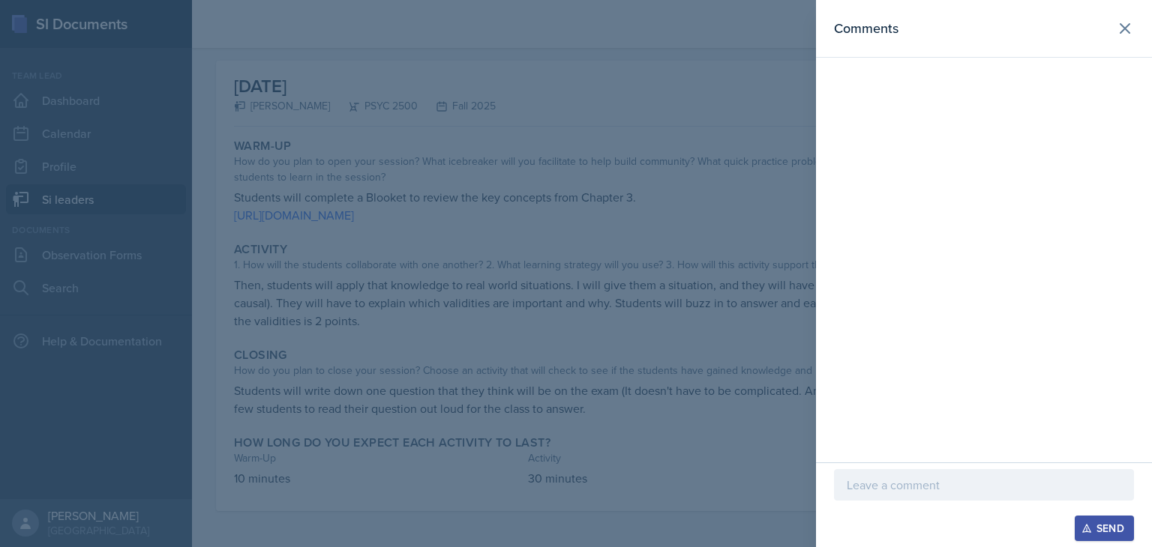
click at [936, 492] on p at bounding box center [983, 485] width 274 height 18
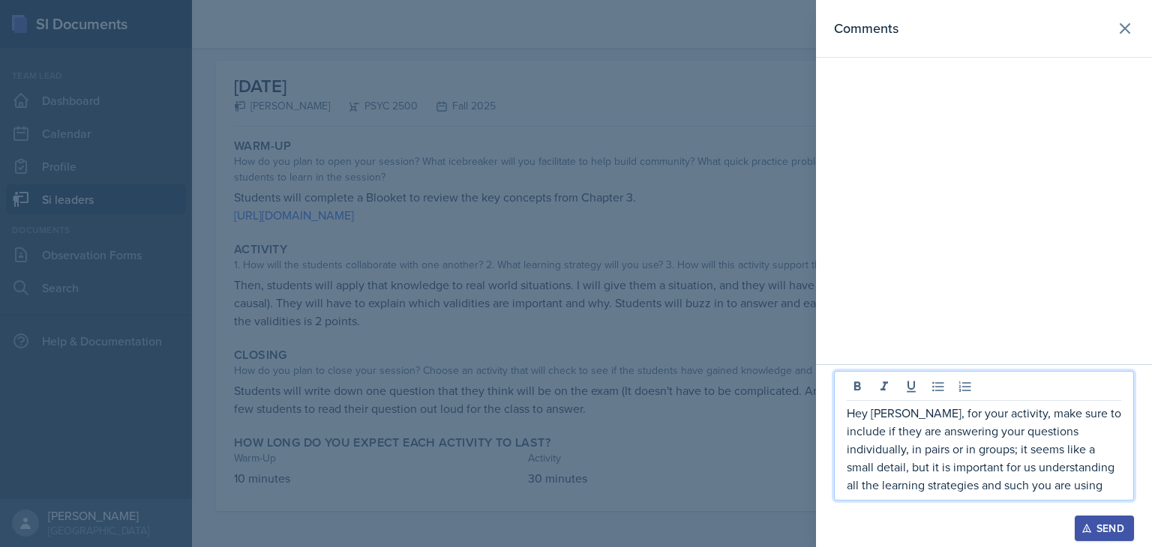
click at [1035, 482] on p "Hey [PERSON_NAME], for your activity, make sure to include if they are answerin…" at bounding box center [983, 449] width 274 height 90
click at [1044, 480] on p "Hey [PERSON_NAME], for your activity, make sure to include if they are answerin…" at bounding box center [983, 449] width 274 height 90
click at [858, 412] on p "Hey [PERSON_NAME], for your activity, make sure to include if they are answerin…" at bounding box center [983, 449] width 274 height 90
click at [852, 415] on p "Hey [PERSON_NAME], for your activity, make sure to include if they are answerin…" at bounding box center [983, 449] width 274 height 90
click at [851, 415] on p "Hey [PERSON_NAME], for your activity, make sure to include if they are answerin…" at bounding box center [983, 449] width 274 height 90
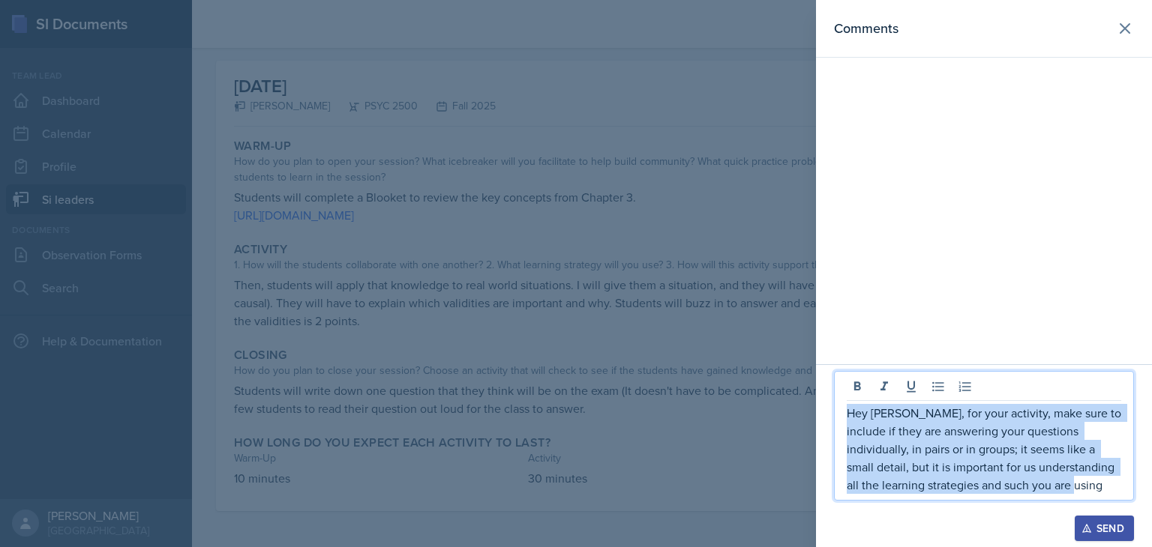
copy p "Hey [PERSON_NAME], for your activity, make sure to include if they are answerin…"
click at [1095, 529] on div "Send" at bounding box center [1104, 529] width 40 height 12
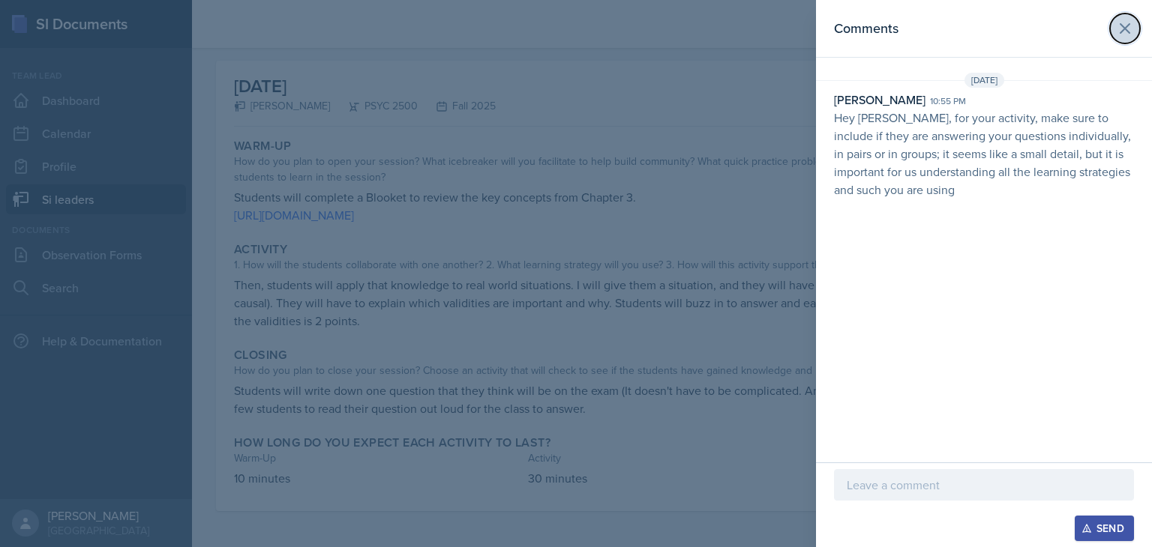
click at [1120, 24] on icon at bounding box center [1124, 28] width 9 height 9
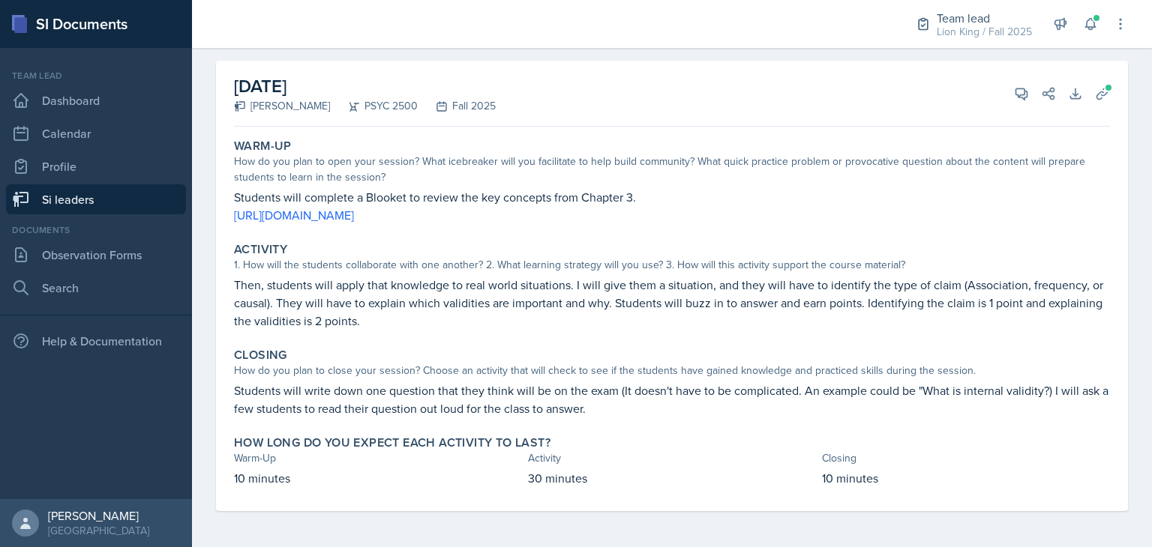
scroll to position [0, 0]
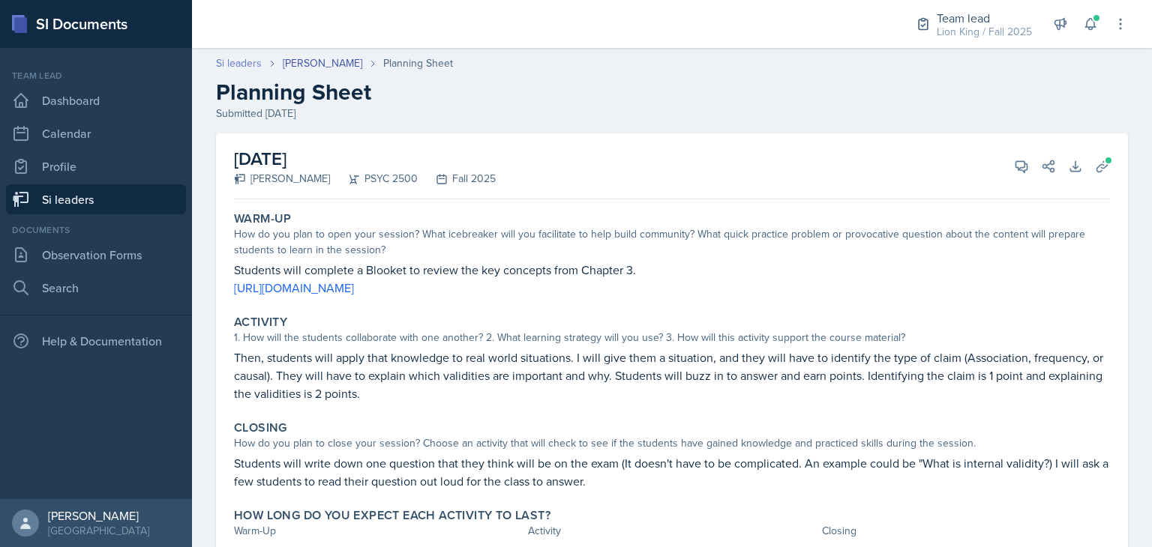
click at [243, 58] on link "Si leaders" at bounding box center [239, 63] width 46 height 16
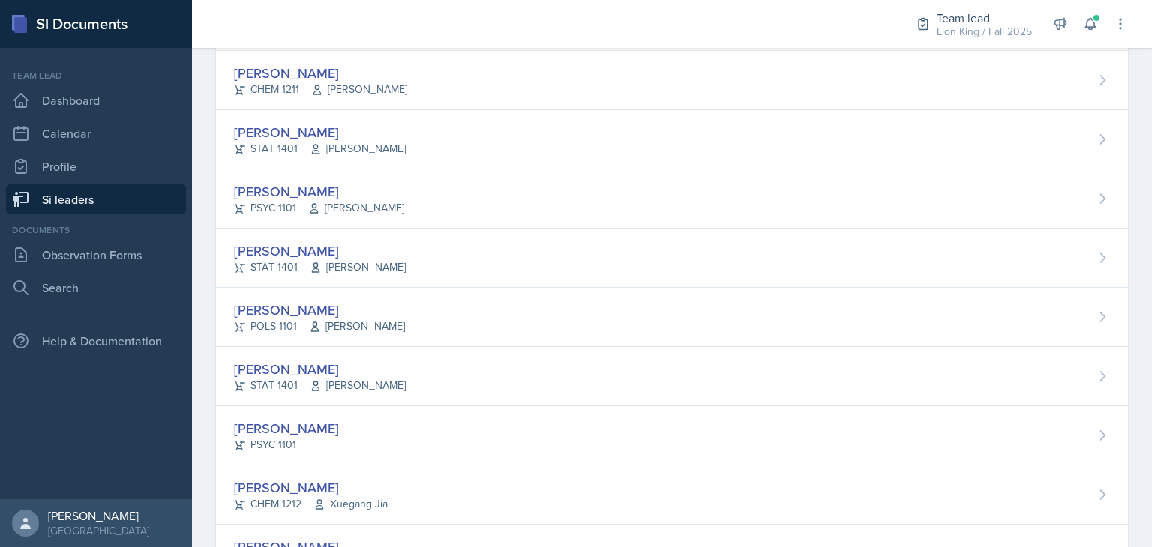
scroll to position [505, 0]
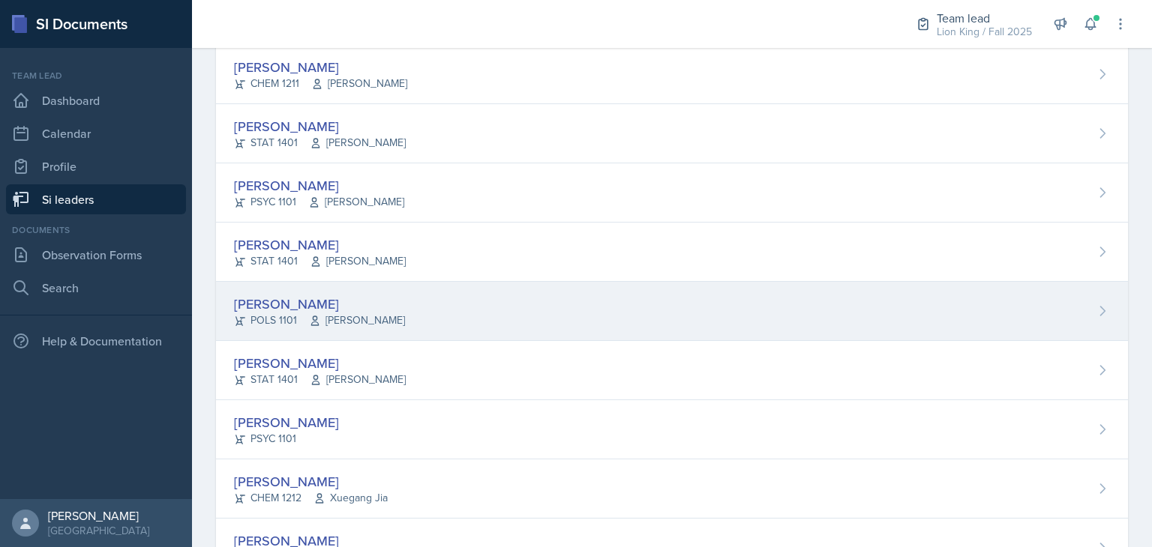
click at [424, 312] on div "[PERSON_NAME] POLS 1101 [PERSON_NAME]" at bounding box center [672, 311] width 912 height 59
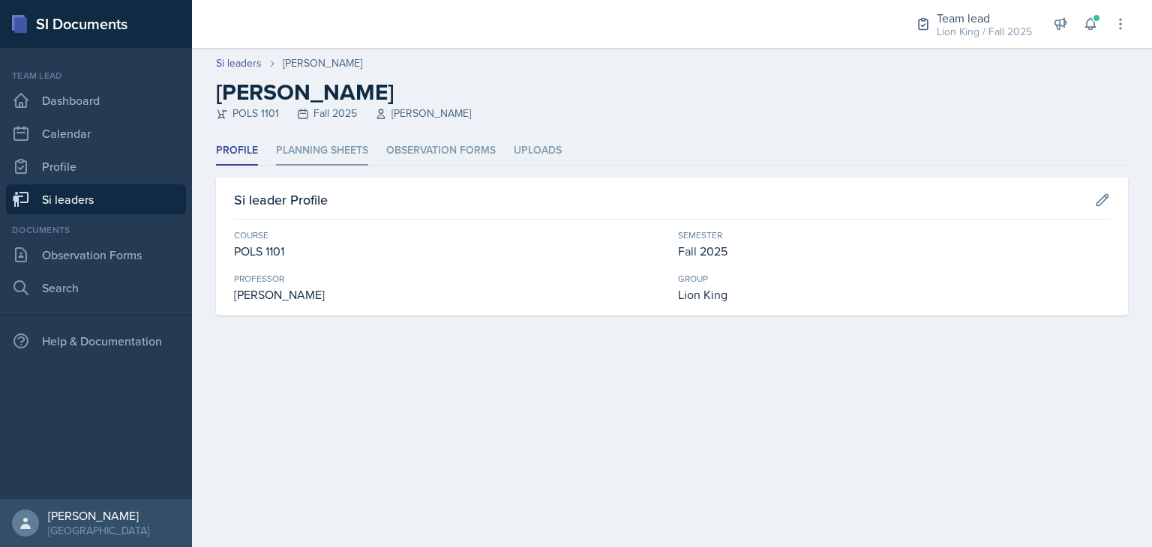
click at [339, 153] on li "Planning Sheets" at bounding box center [322, 150] width 92 height 29
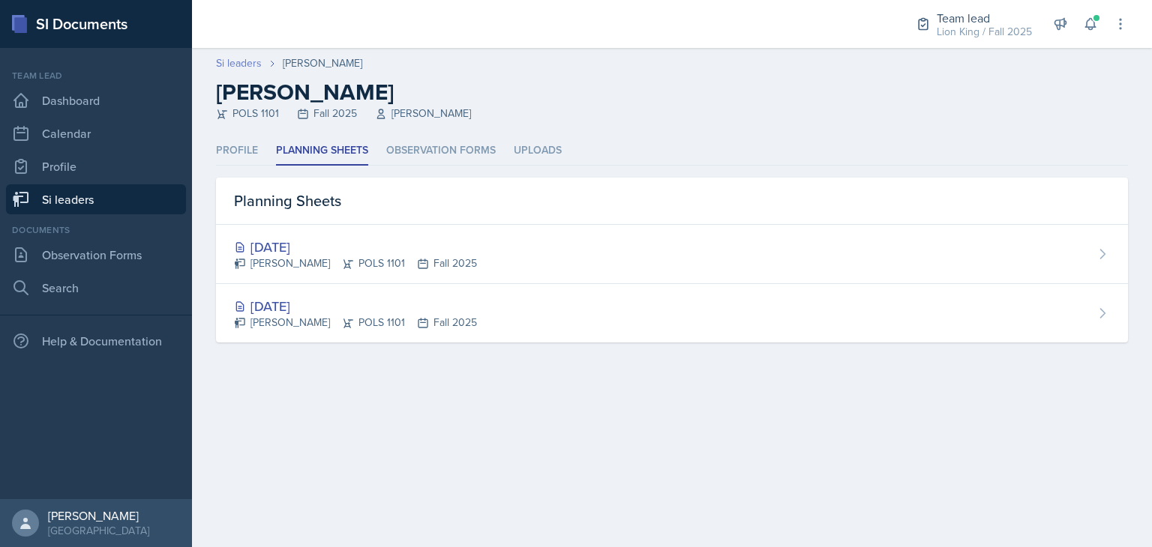
click at [243, 64] on link "Si leaders" at bounding box center [239, 63] width 46 height 16
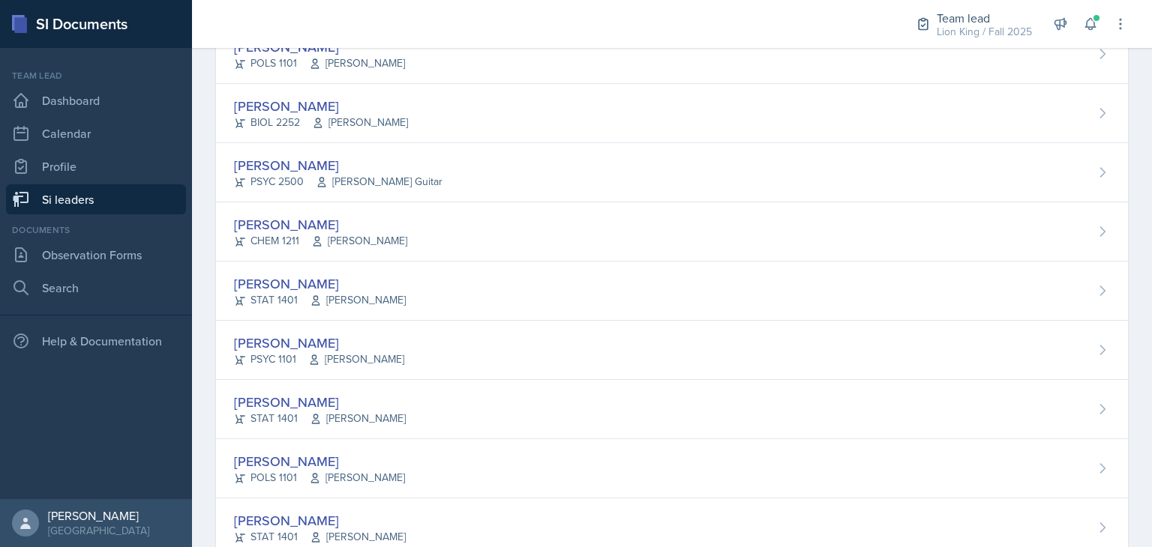
scroll to position [363, 0]
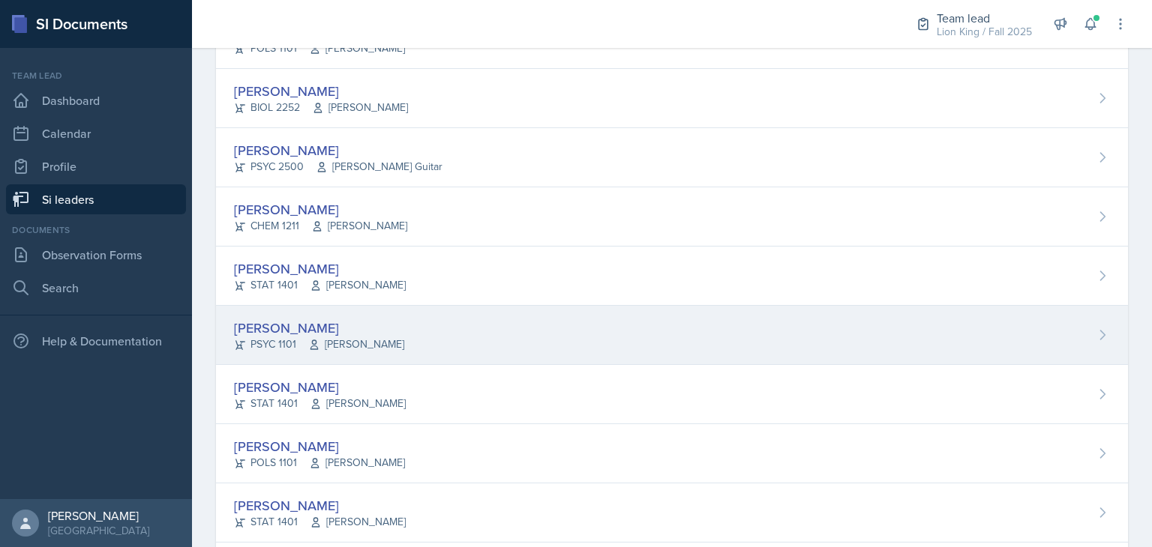
click at [363, 346] on span "[PERSON_NAME]" at bounding box center [356, 345] width 96 height 16
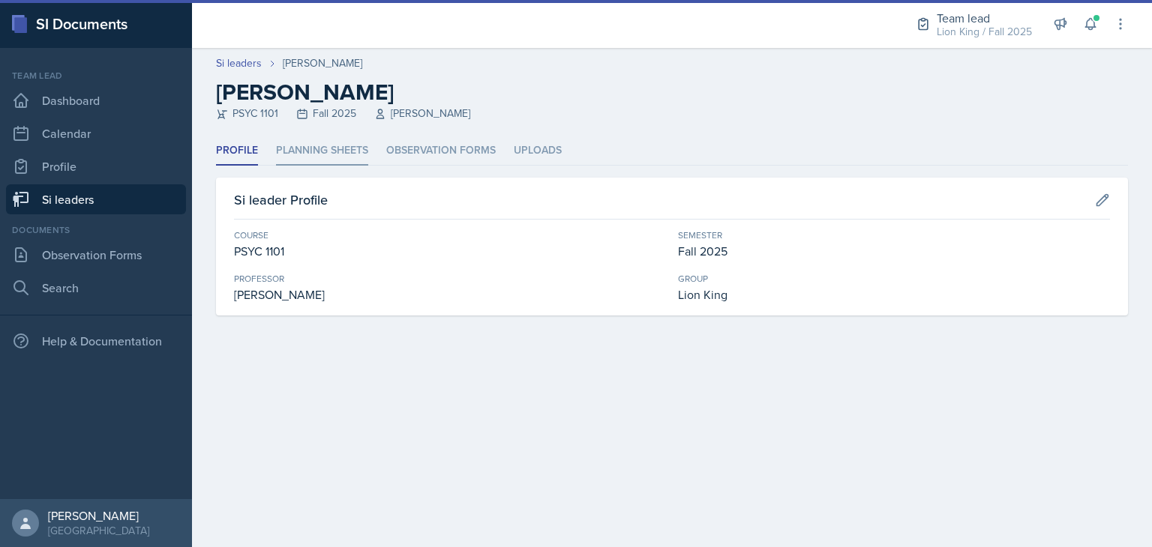
click at [344, 156] on li "Planning Sheets" at bounding box center [322, 150] width 92 height 29
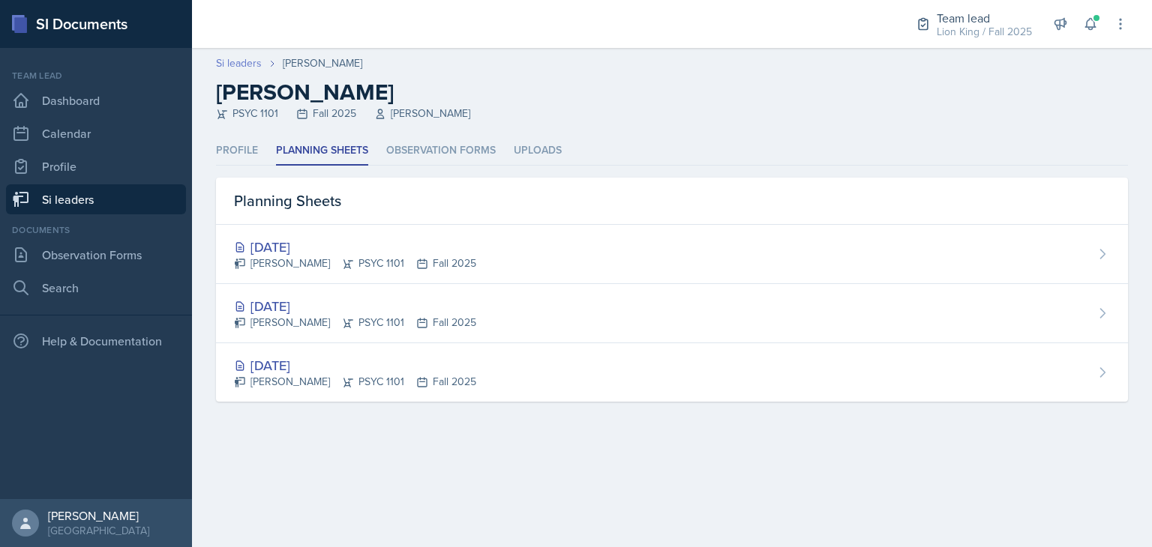
click at [229, 66] on link "Si leaders" at bounding box center [239, 63] width 46 height 16
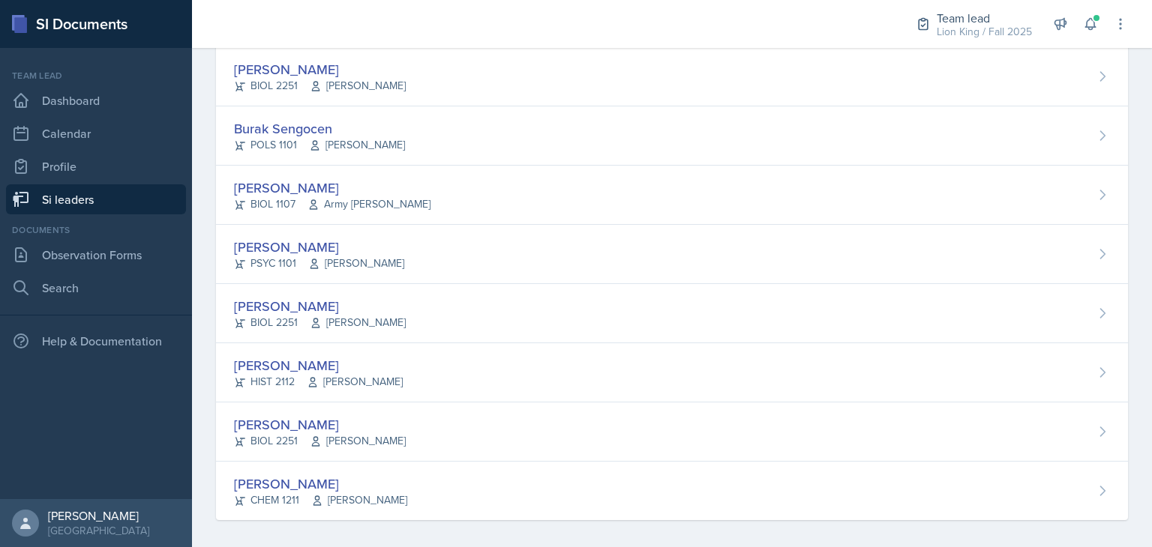
scroll to position [1101, 0]
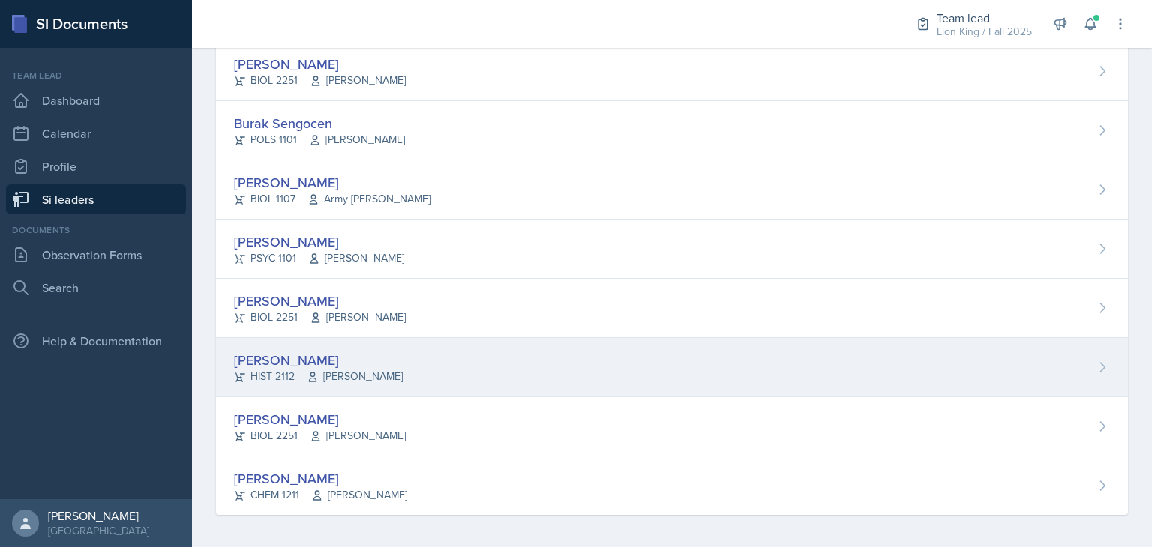
click at [379, 376] on div "[PERSON_NAME] HIST 2112 [PERSON_NAME]" at bounding box center [672, 367] width 912 height 59
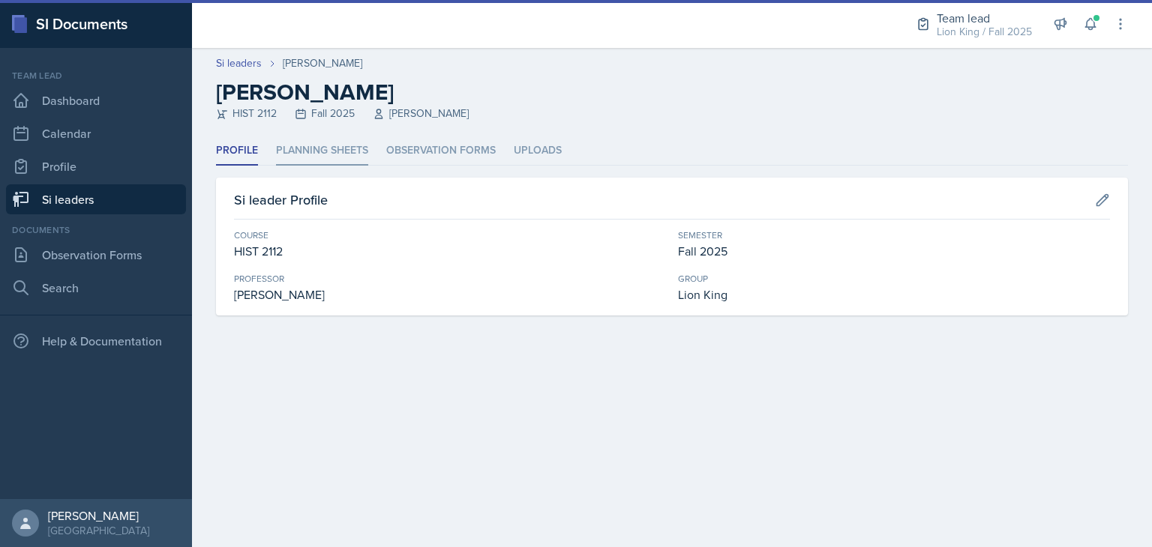
click at [339, 156] on li "Planning Sheets" at bounding box center [322, 150] width 92 height 29
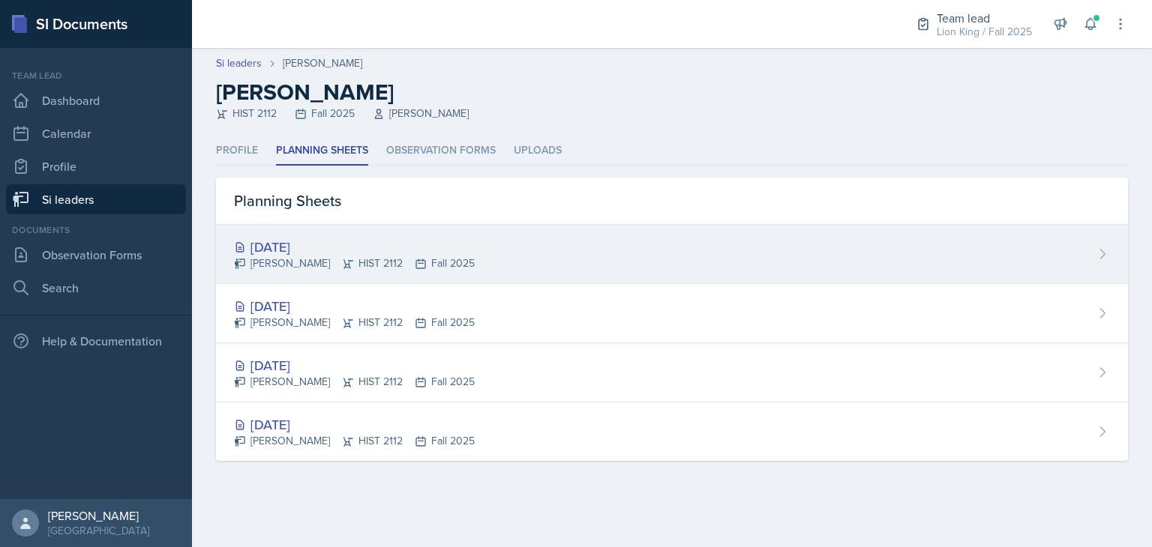
click at [456, 251] on div "[DATE] [PERSON_NAME] HIST 2112 Fall 2025" at bounding box center [672, 254] width 912 height 59
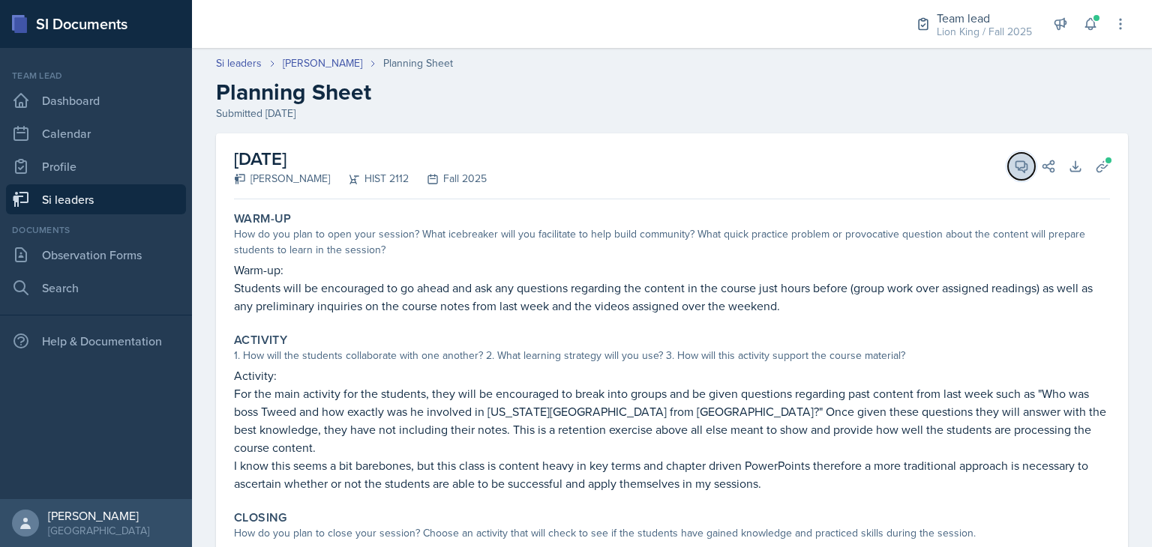
click at [1014, 166] on icon at bounding box center [1021, 166] width 15 height 15
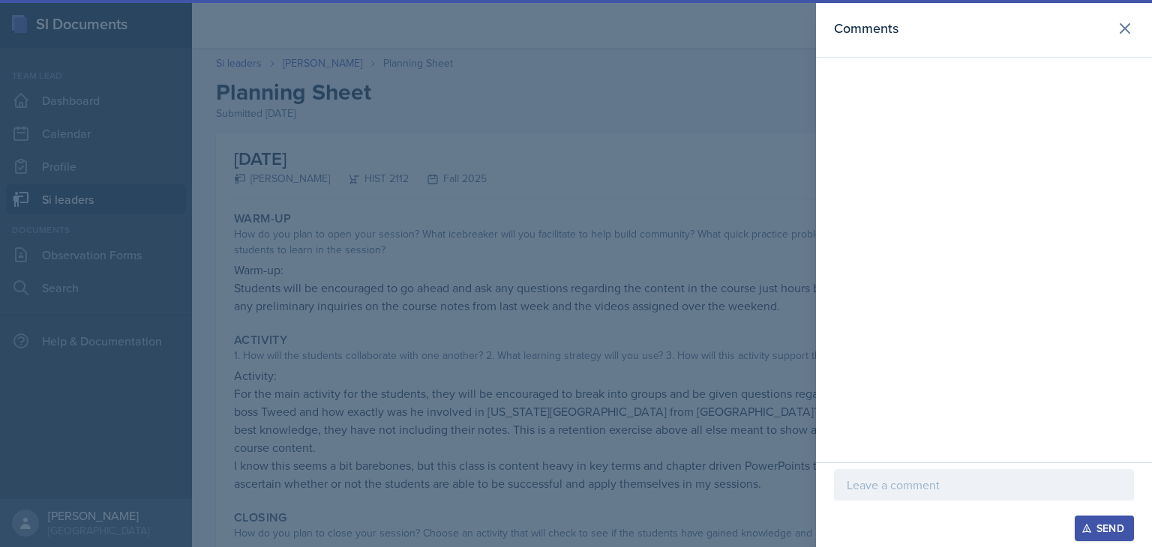
click at [917, 486] on p at bounding box center [983, 485] width 274 height 18
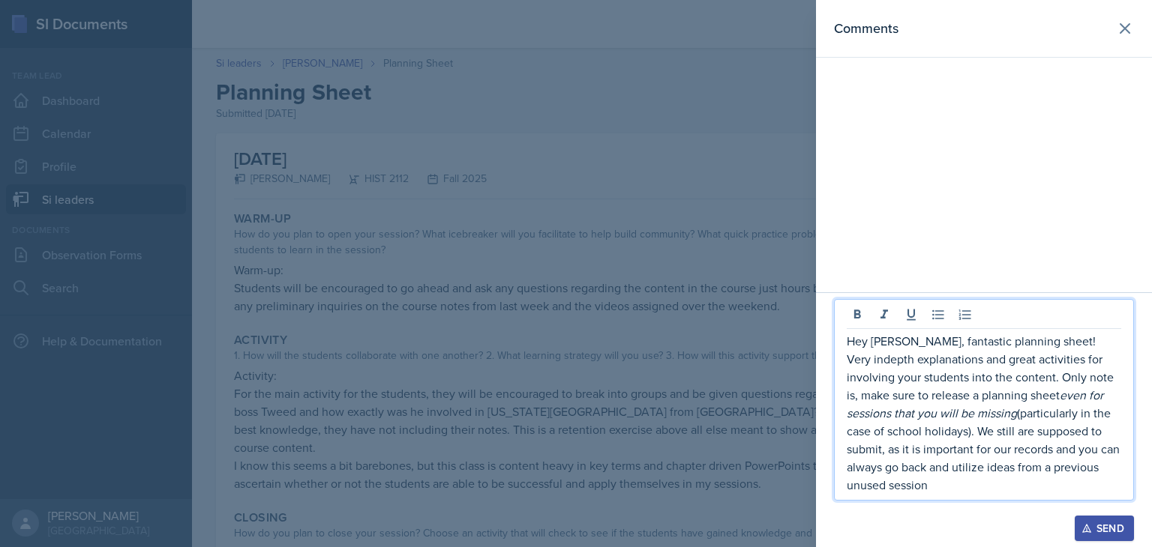
click at [951, 499] on div "Hey [PERSON_NAME], fantastic planning sheet! Very indepth explanations and grea…" at bounding box center [984, 400] width 300 height 202
click at [948, 493] on p "Hey [PERSON_NAME], fantastic planning sheet! Very indepth explanations and grea…" at bounding box center [983, 413] width 274 height 162
click at [1053, 487] on p "Hey [PERSON_NAME], fantastic planning sheet! Very indepth explanations and grea…" at bounding box center [983, 413] width 274 height 162
click at [1053, 490] on p "Hey [PERSON_NAME], fantastic planning sheet! Very indepth explanations and grea…" at bounding box center [983, 413] width 274 height 162
click at [1044, 483] on p "Hey [PERSON_NAME], fantastic planning sheet! Very indepth explanations and grea…" at bounding box center [983, 413] width 274 height 162
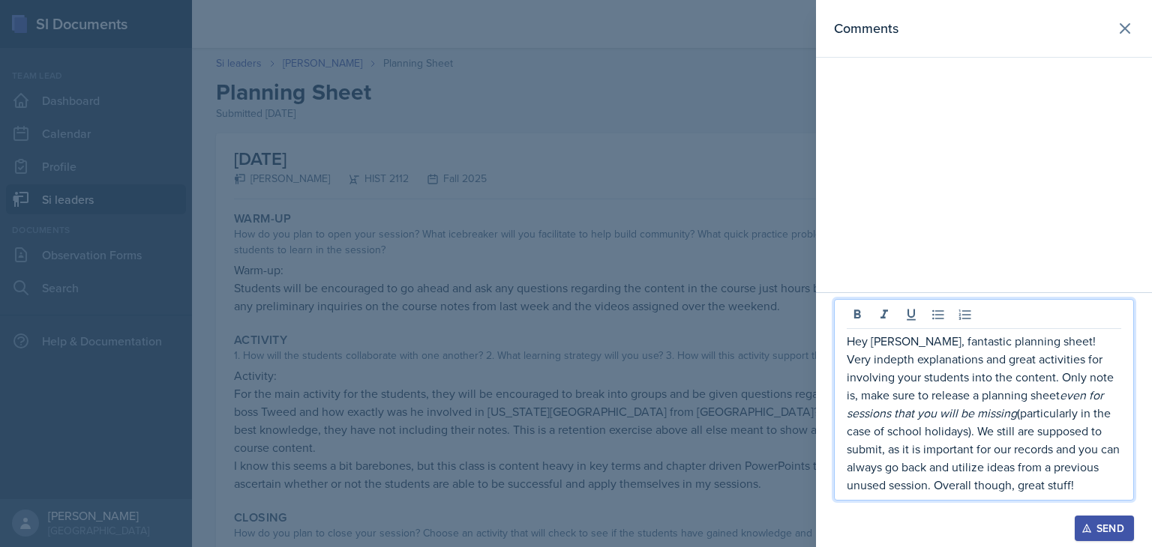
click at [1029, 486] on p "Hey [PERSON_NAME], fantastic planning sheet! Very indepth explanations and grea…" at bounding box center [983, 413] width 274 height 162
click at [1026, 486] on p "Hey [PERSON_NAME], fantastic planning sheet! Very indepth explanations and grea…" at bounding box center [983, 413] width 274 height 162
copy p "Hey [PERSON_NAME], fantastic planning sheet! Very indepth explanations and grea…"
click at [1086, 528] on icon "button" at bounding box center [1086, 529] width 8 height 8
